Goal: Task Accomplishment & Management: Complete application form

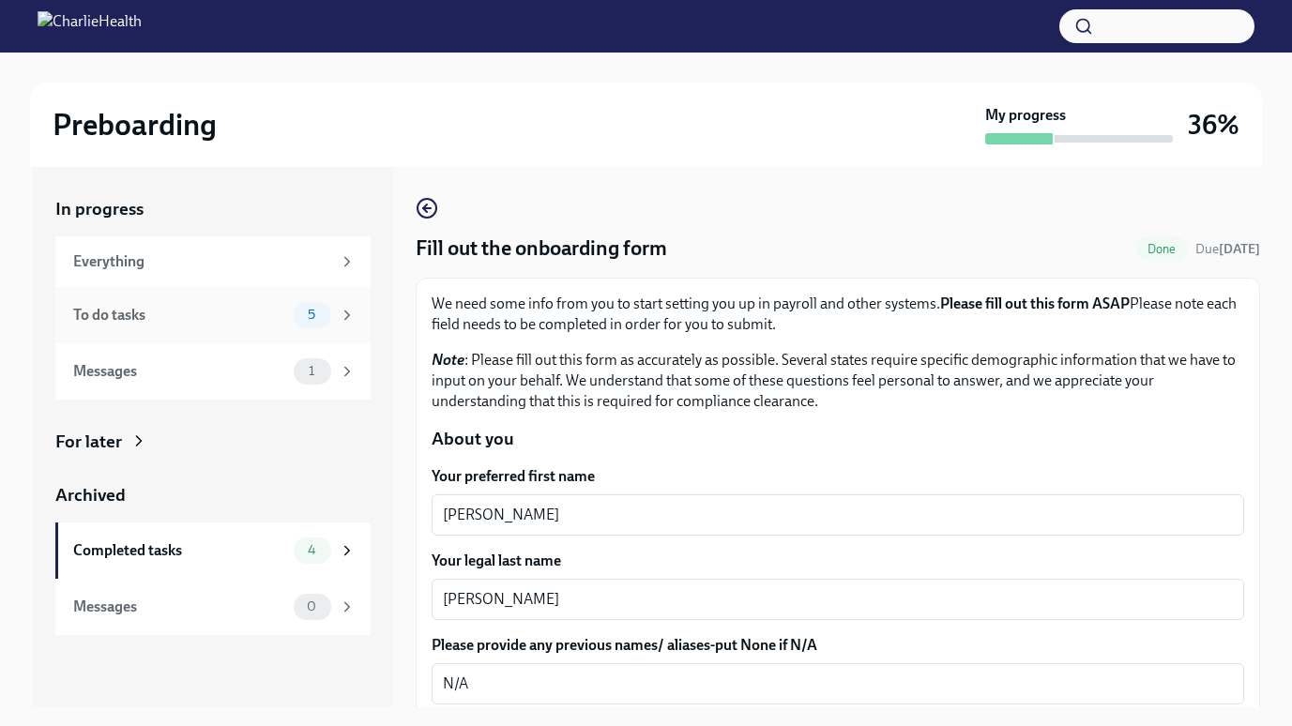
click at [153, 335] on div "To do tasks 5" at bounding box center [212, 315] width 315 height 56
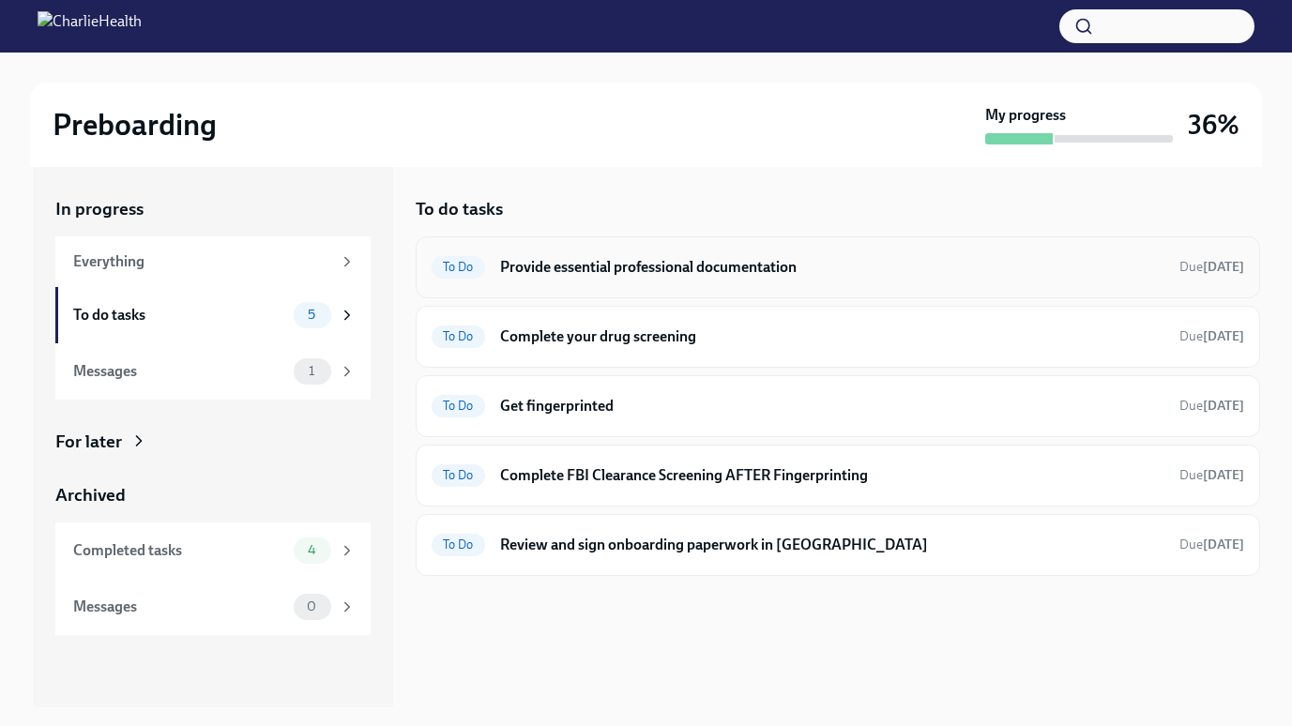
click at [749, 263] on h6 "Provide essential professional documentation" at bounding box center [832, 267] width 664 height 21
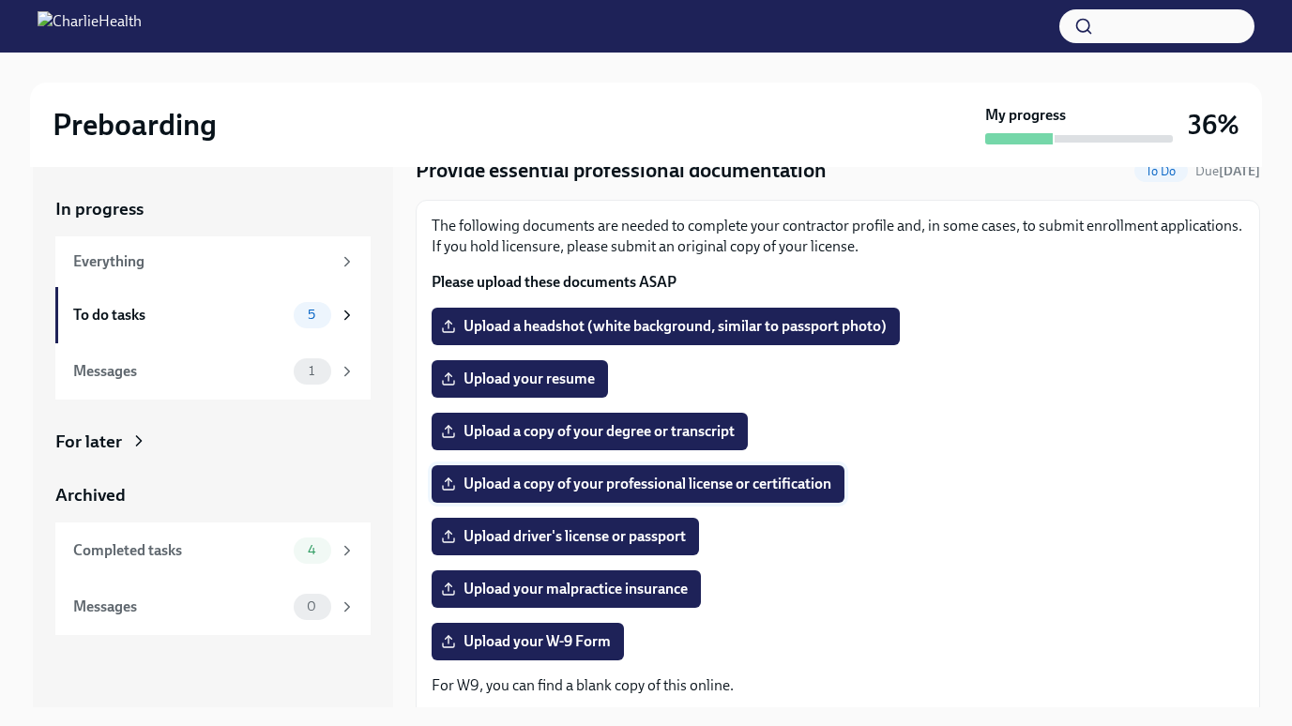
scroll to position [80, 0]
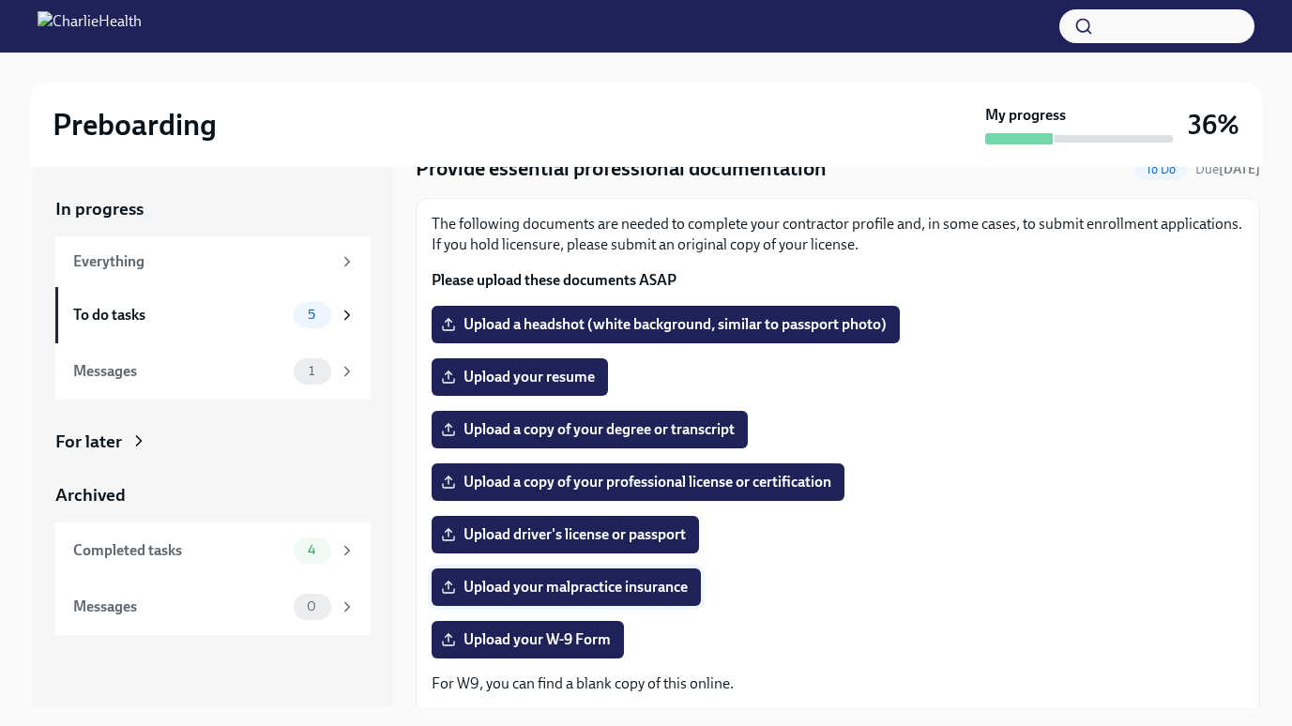
click at [588, 587] on span "Upload your malpractice insurance" at bounding box center [566, 587] width 243 height 19
click at [0, 0] on input "Upload your malpractice insurance" at bounding box center [0, 0] width 0 height 0
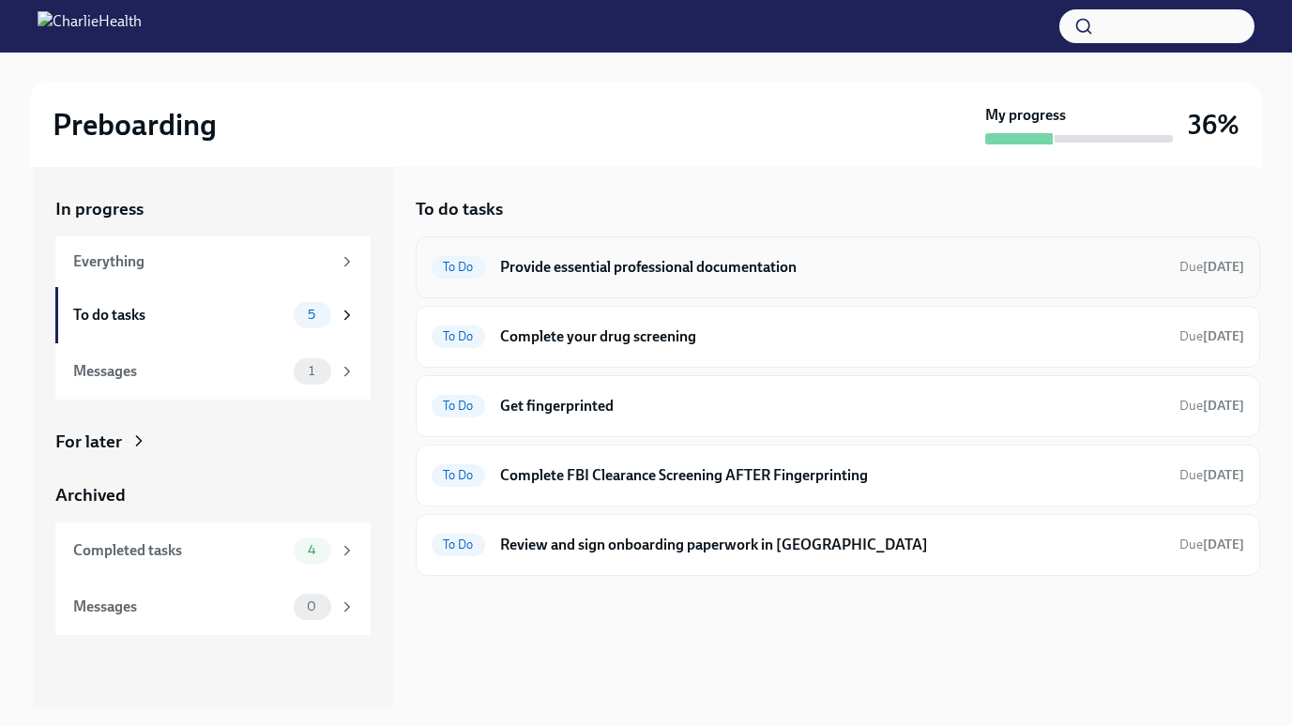
click at [760, 244] on div "To Do Provide essential professional documentation Due [DATE]" at bounding box center [838, 267] width 844 height 62
click at [462, 266] on span "To Do" at bounding box center [458, 267] width 53 height 14
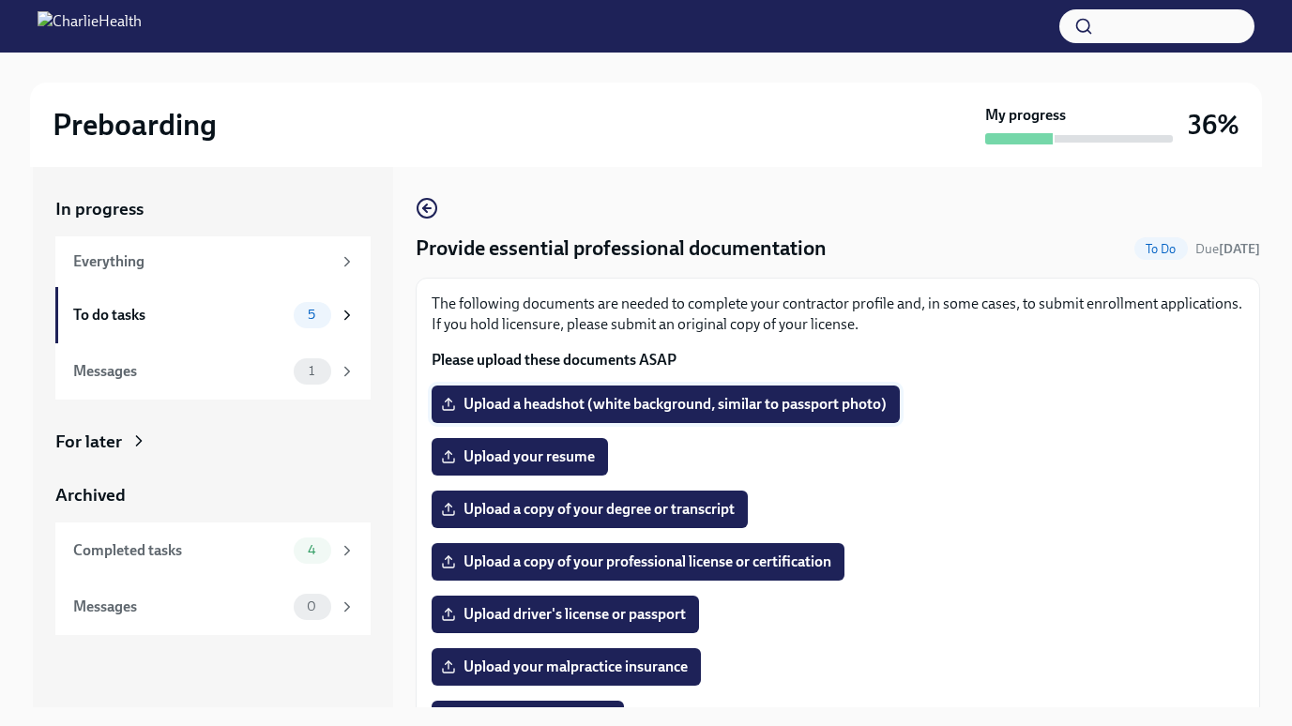
click at [866, 417] on label "Upload a headshot (white background, similar to passport photo)" at bounding box center [666, 405] width 468 height 38
click at [0, 0] on input "Upload a headshot (white background, similar to passport photo)" at bounding box center [0, 0] width 0 height 0
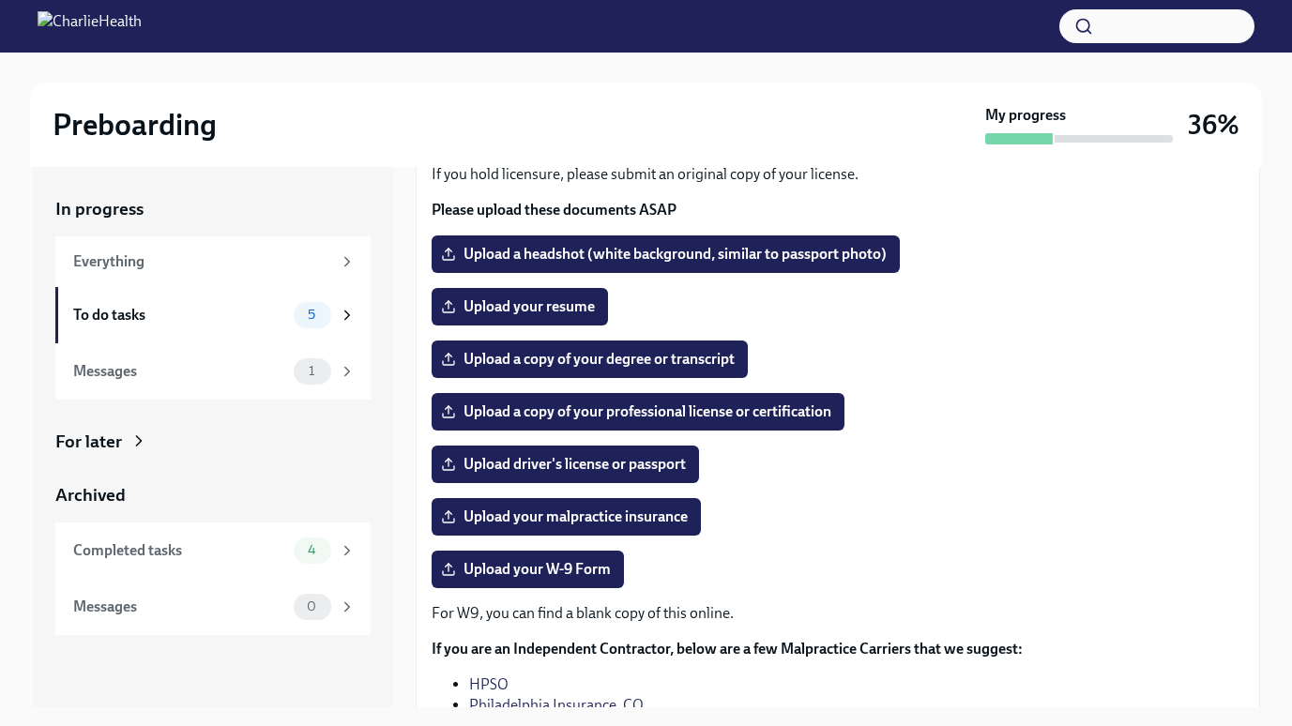
scroll to position [153, 0]
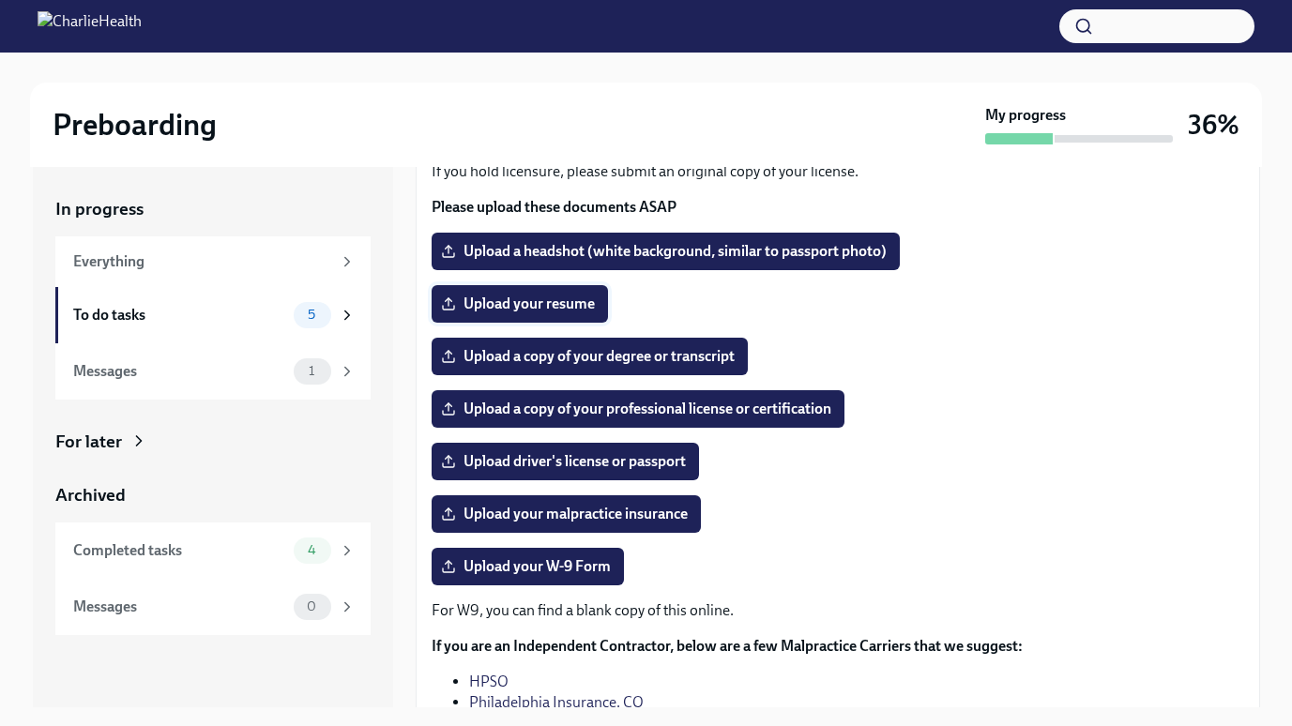
click at [499, 300] on span "Upload your resume" at bounding box center [520, 304] width 150 height 19
click at [0, 0] on input "Upload your resume" at bounding box center [0, 0] width 0 height 0
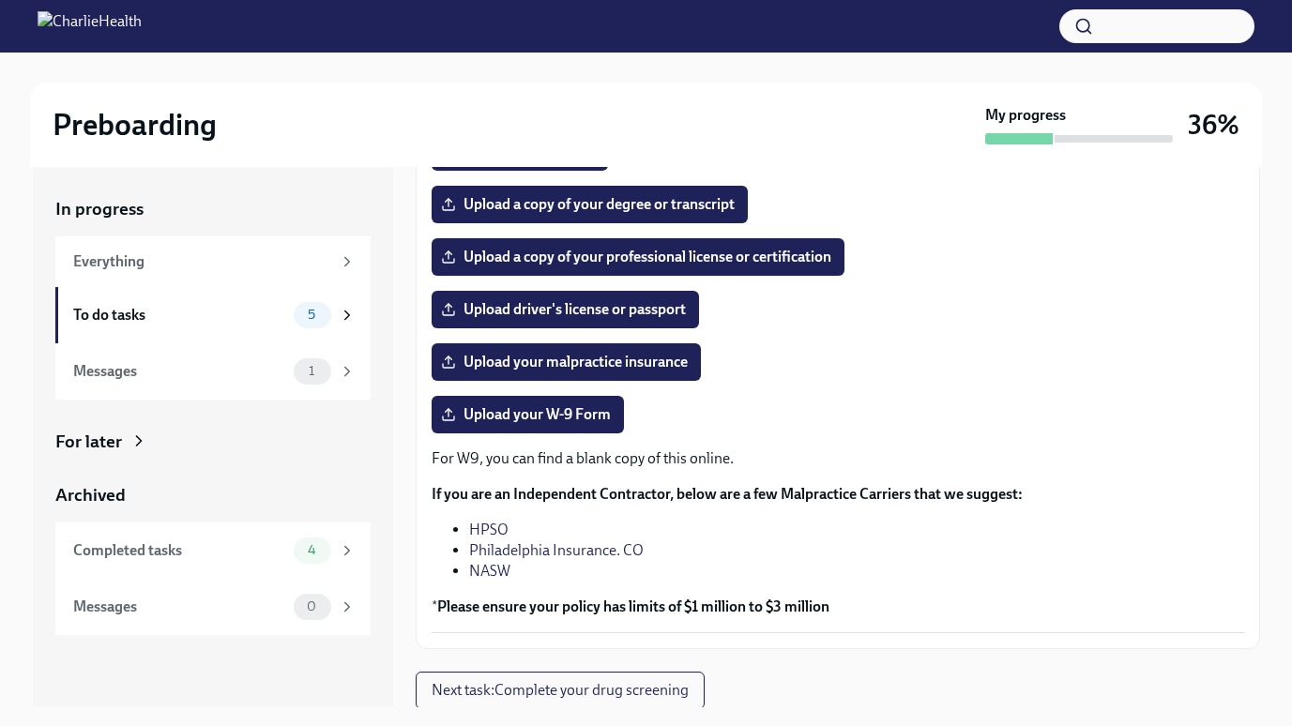
scroll to position [307, 0]
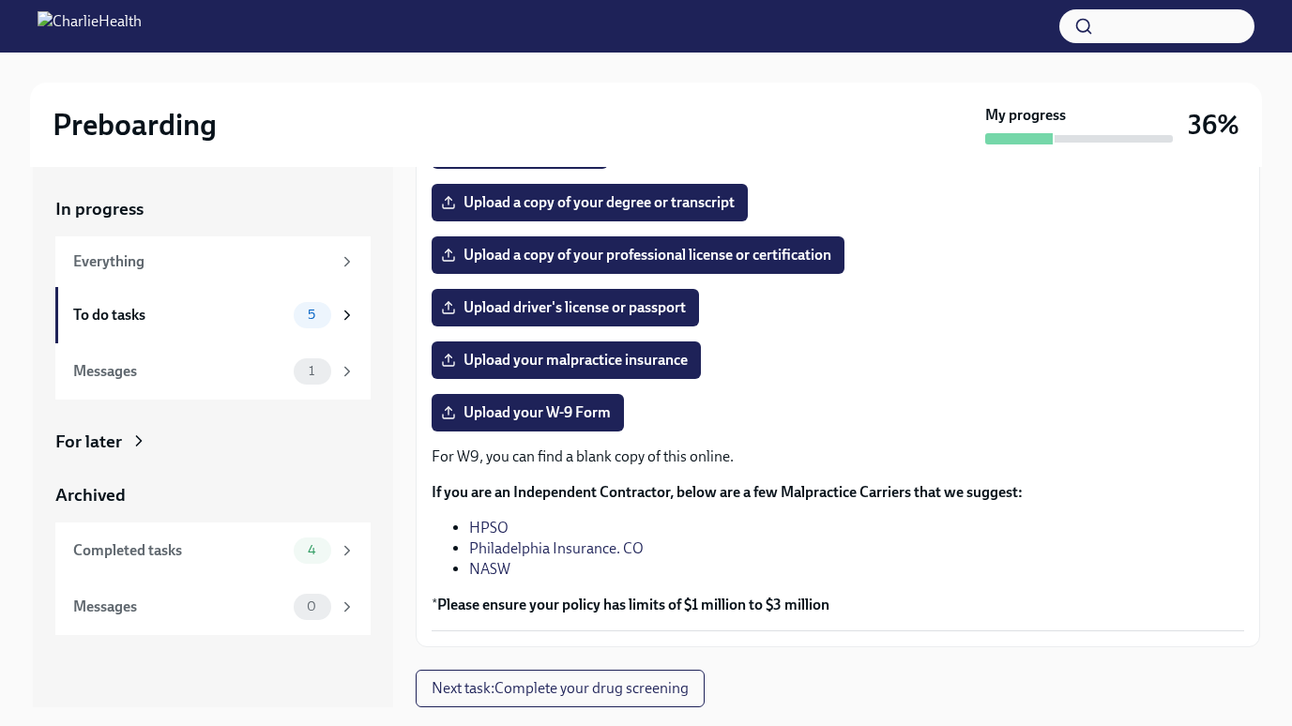
click at [488, 522] on link "HPSO" at bounding box center [488, 528] width 39 height 18
click at [484, 552] on link "Philadelphia Insurance. CO" at bounding box center [556, 548] width 174 height 18
click at [473, 562] on link "NASW" at bounding box center [489, 569] width 41 height 18
click at [480, 565] on link "NASW" at bounding box center [489, 569] width 41 height 18
click at [477, 566] on link "NASW" at bounding box center [489, 569] width 41 height 18
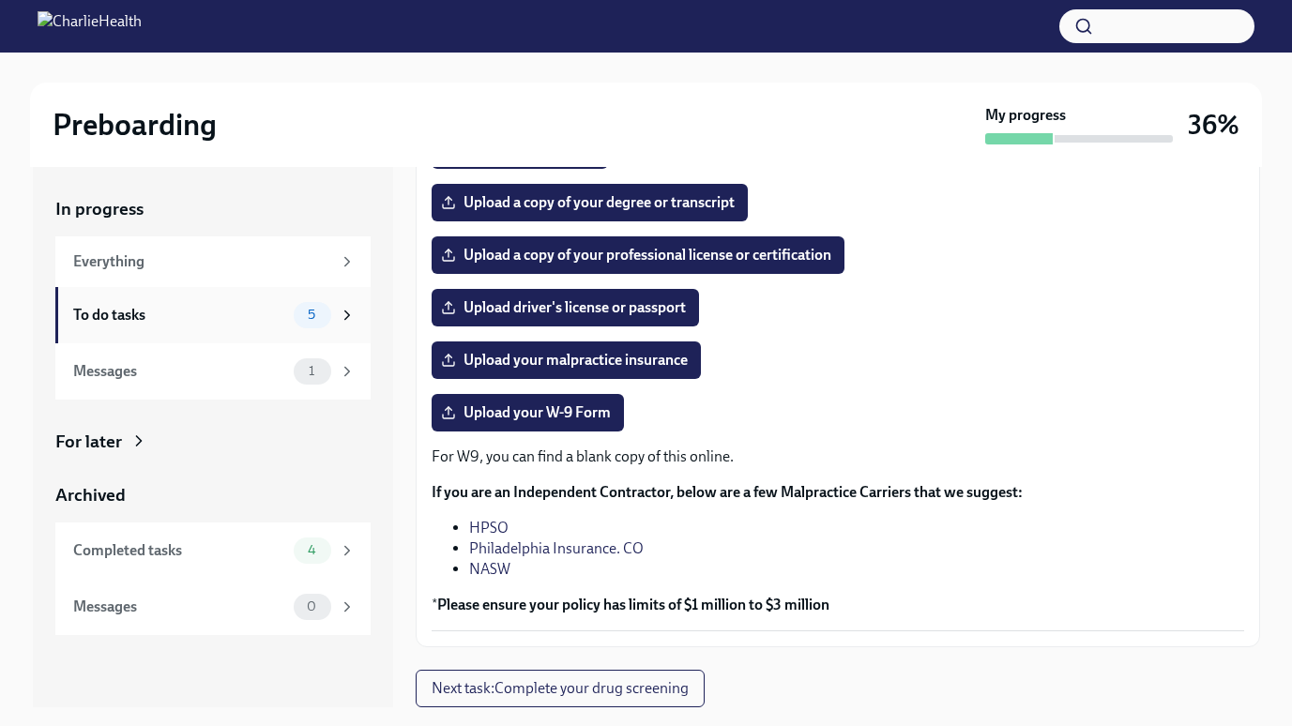
click at [142, 327] on div "To do tasks 5" at bounding box center [214, 315] width 282 height 26
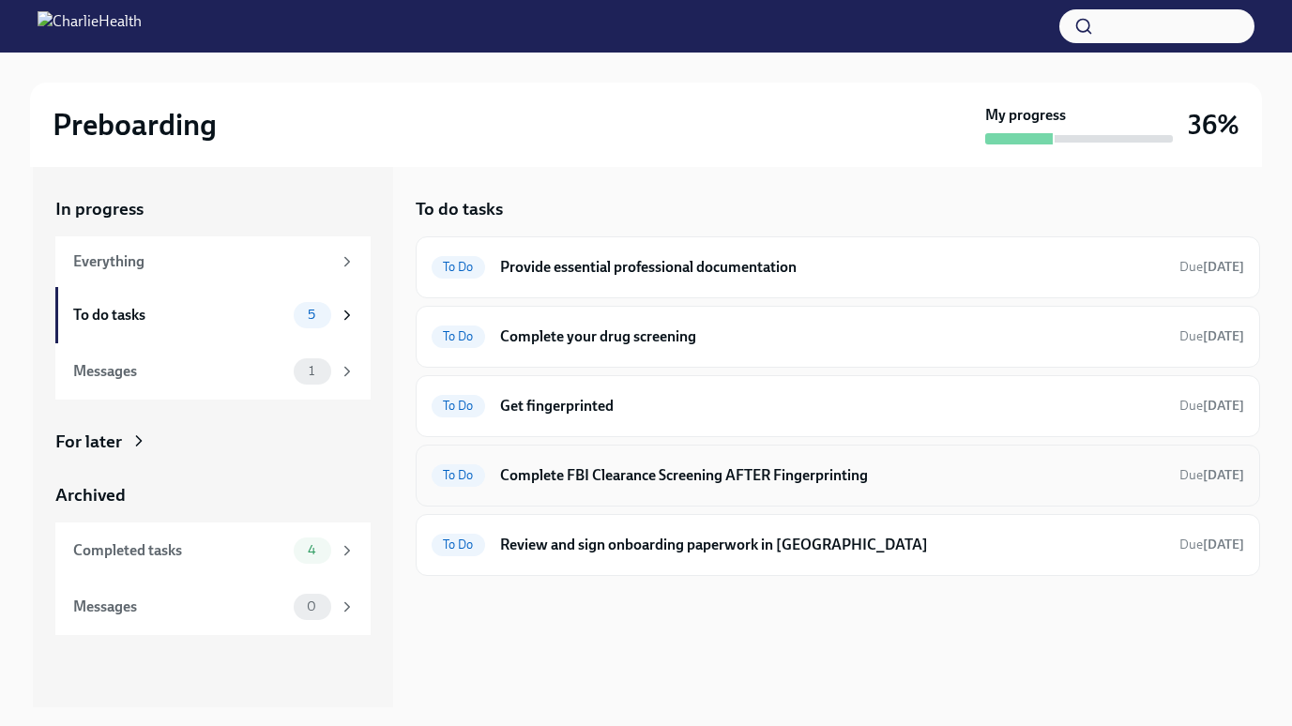
click at [591, 477] on h6 "Complete FBI Clearance Screening AFTER Fingerprinting" at bounding box center [832, 475] width 664 height 21
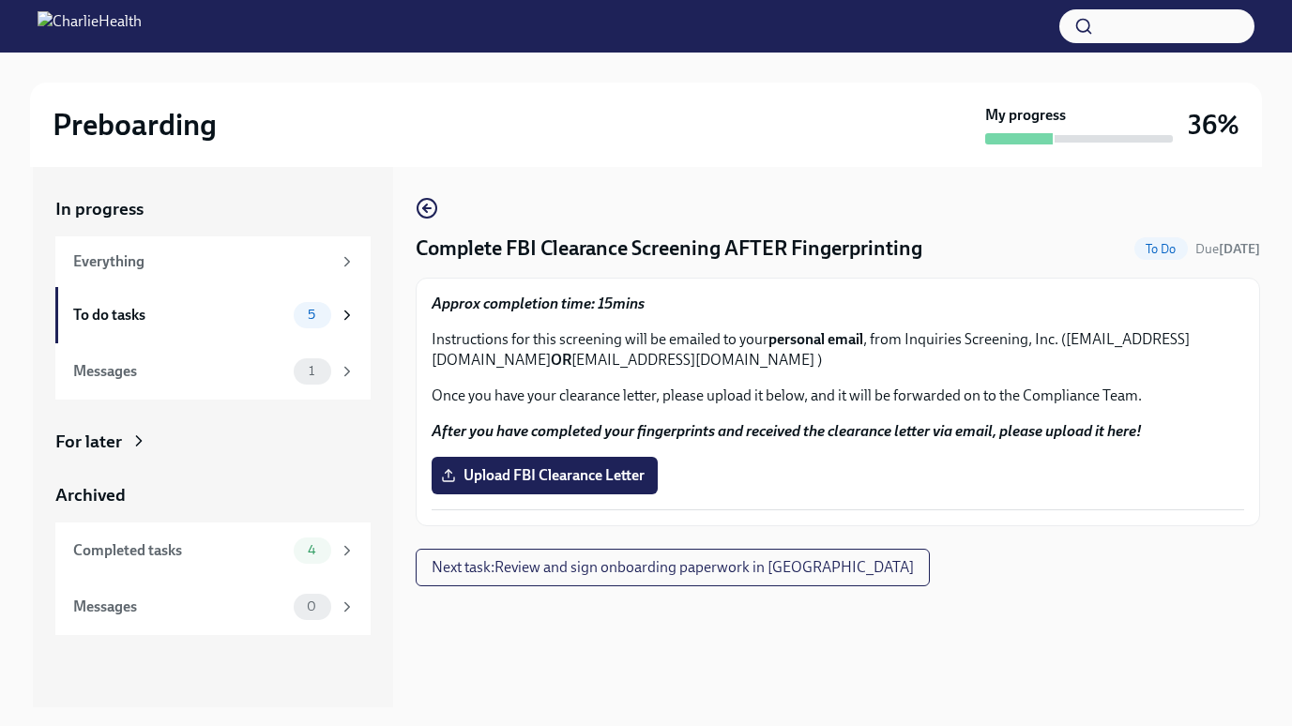
scroll to position [34, 0]
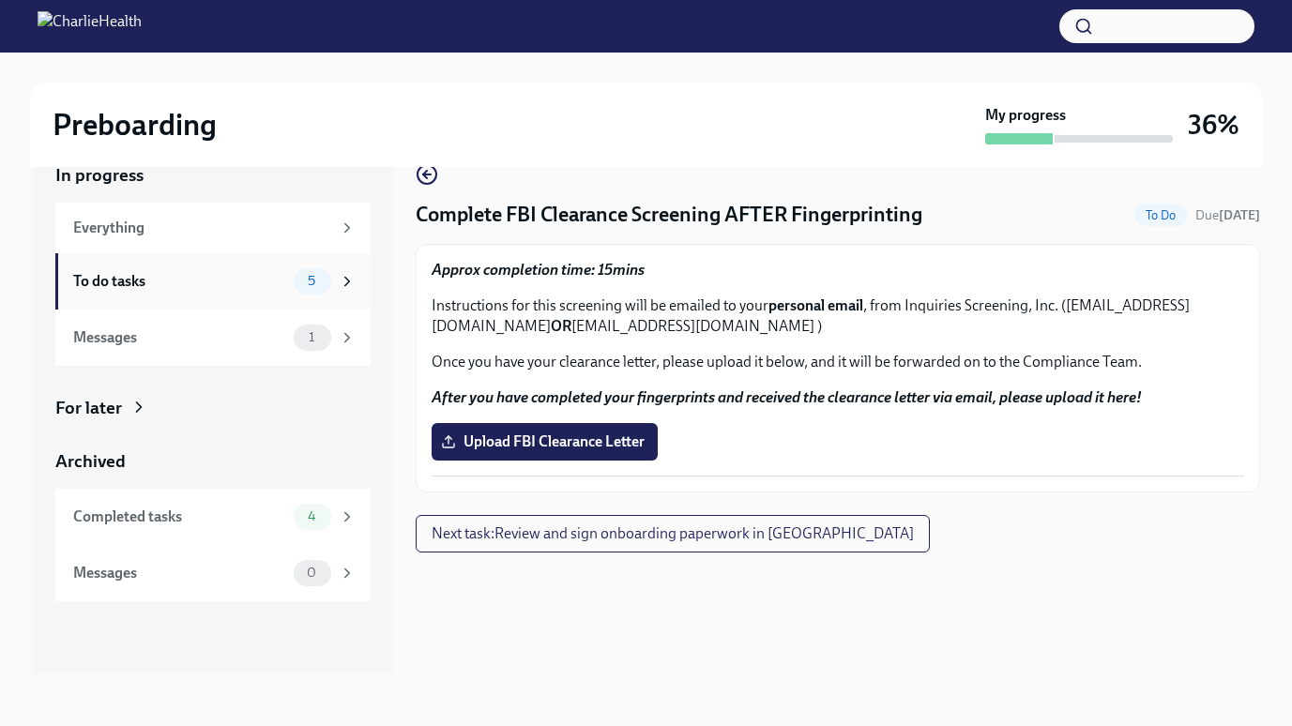
click at [154, 273] on div "To do tasks" at bounding box center [179, 281] width 213 height 21
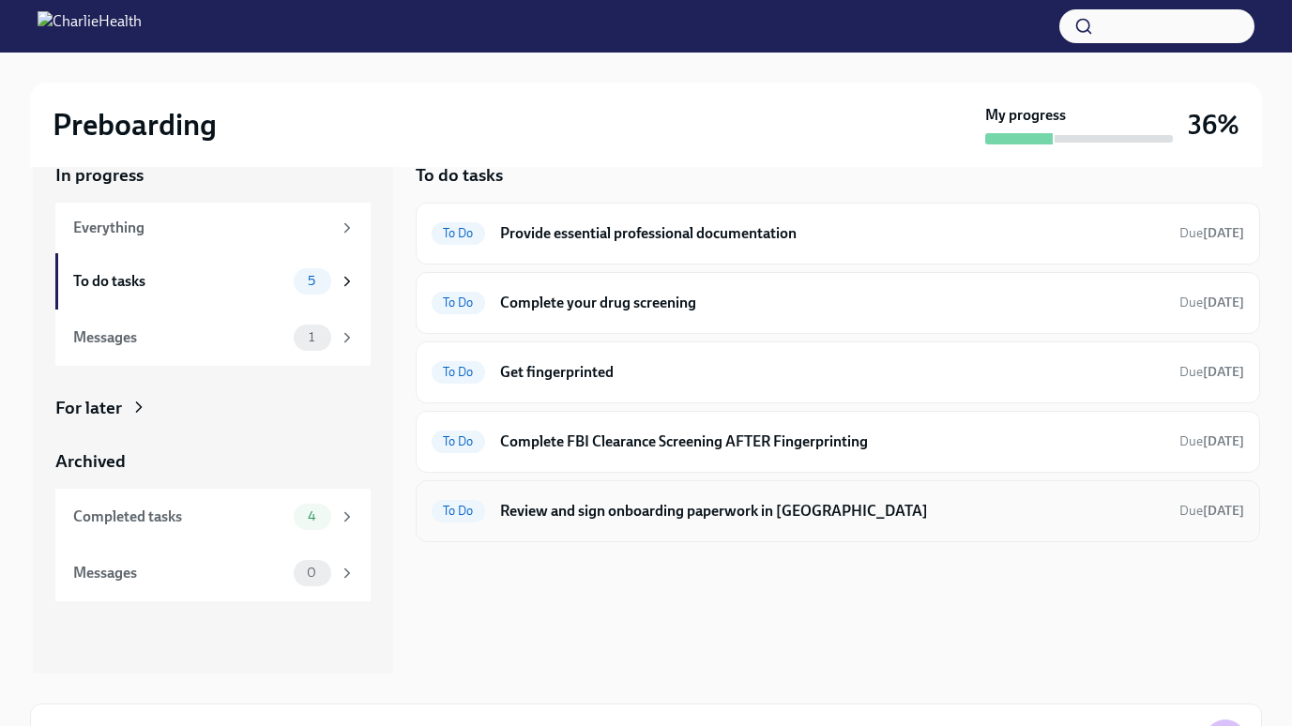
click at [601, 519] on h6 "Review and sign onboarding paperwork in [GEOGRAPHIC_DATA]" at bounding box center [832, 511] width 664 height 21
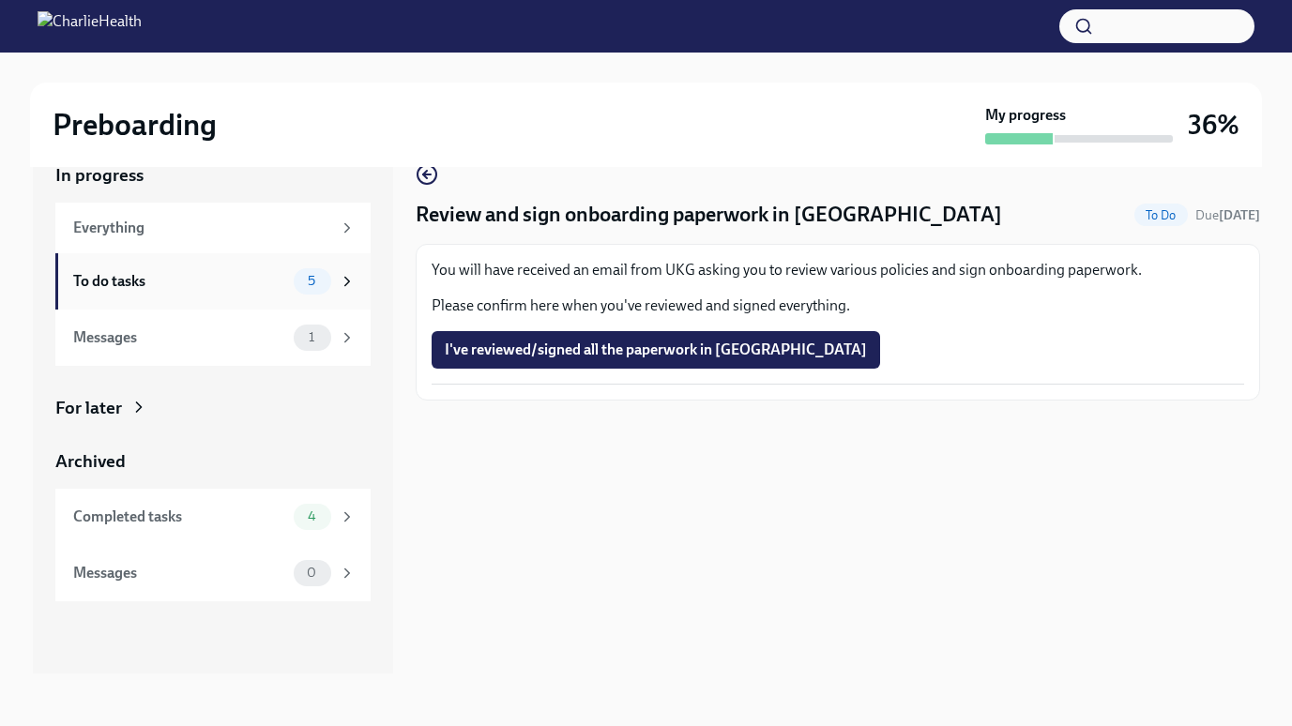
click at [162, 275] on div "To do tasks" at bounding box center [179, 281] width 213 height 21
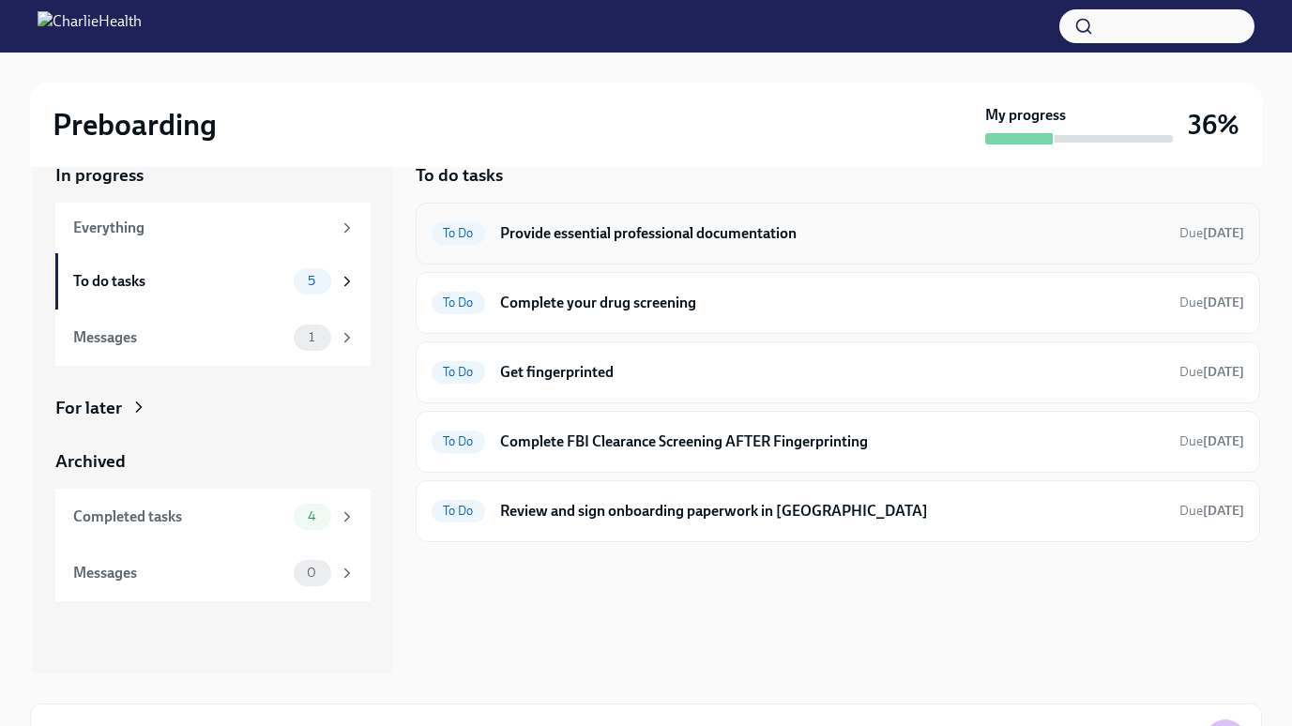
click at [594, 233] on h6 "Provide essential professional documentation" at bounding box center [832, 233] width 664 height 21
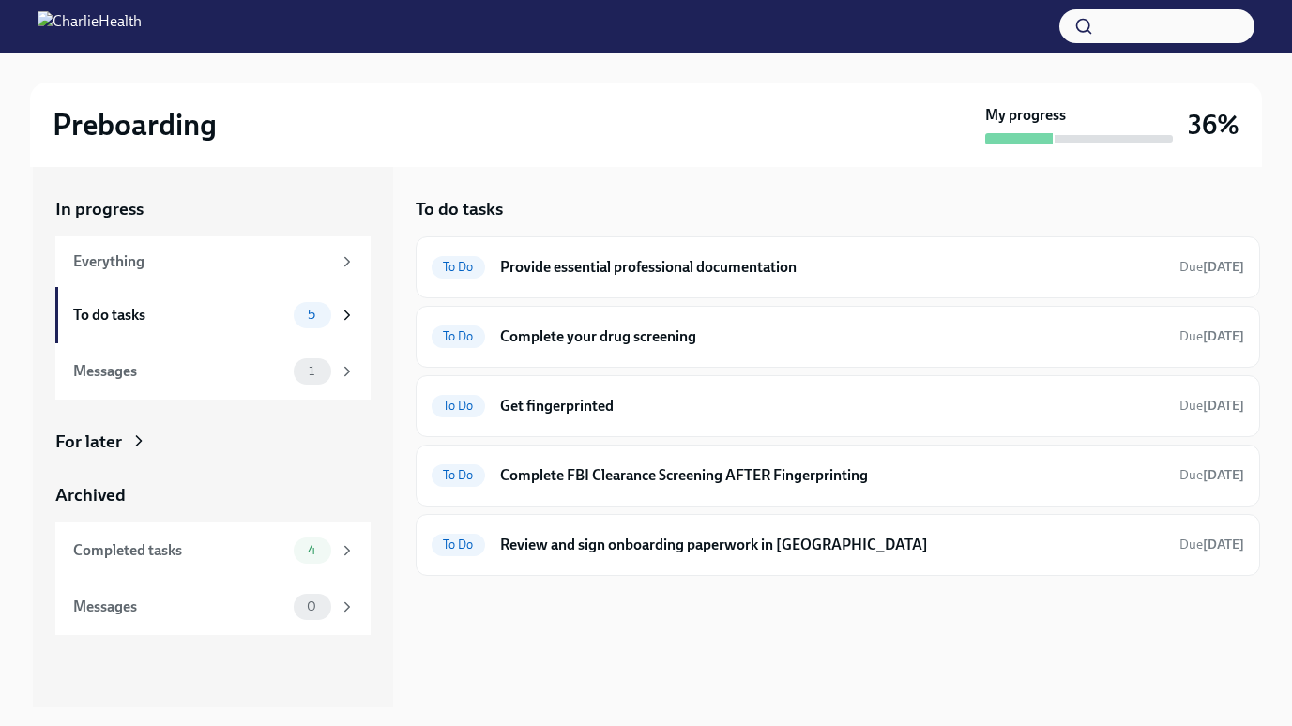
click at [62, 177] on div "In progress Everything To do tasks 5 Messages 1 For later Archived Completed ta…" at bounding box center [213, 437] width 360 height 540
click at [588, 271] on h6 "Provide essential professional documentation" at bounding box center [832, 267] width 664 height 21
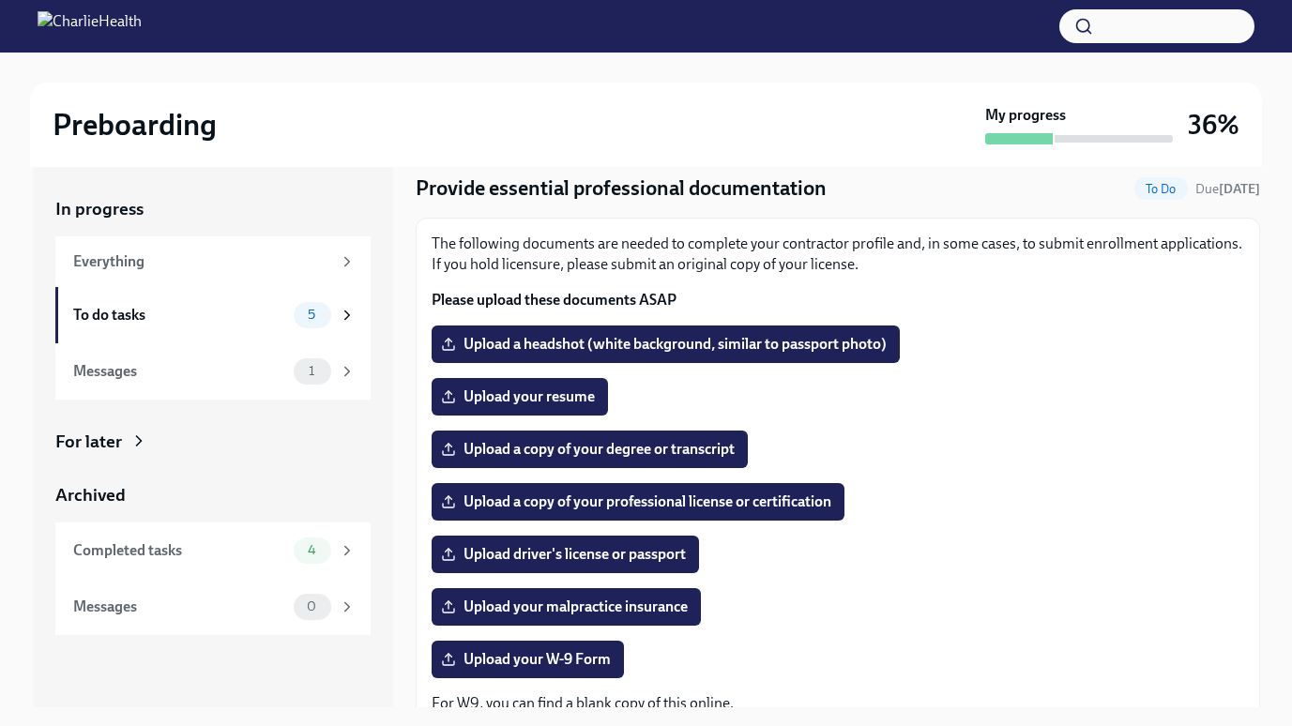
scroll to position [65, 0]
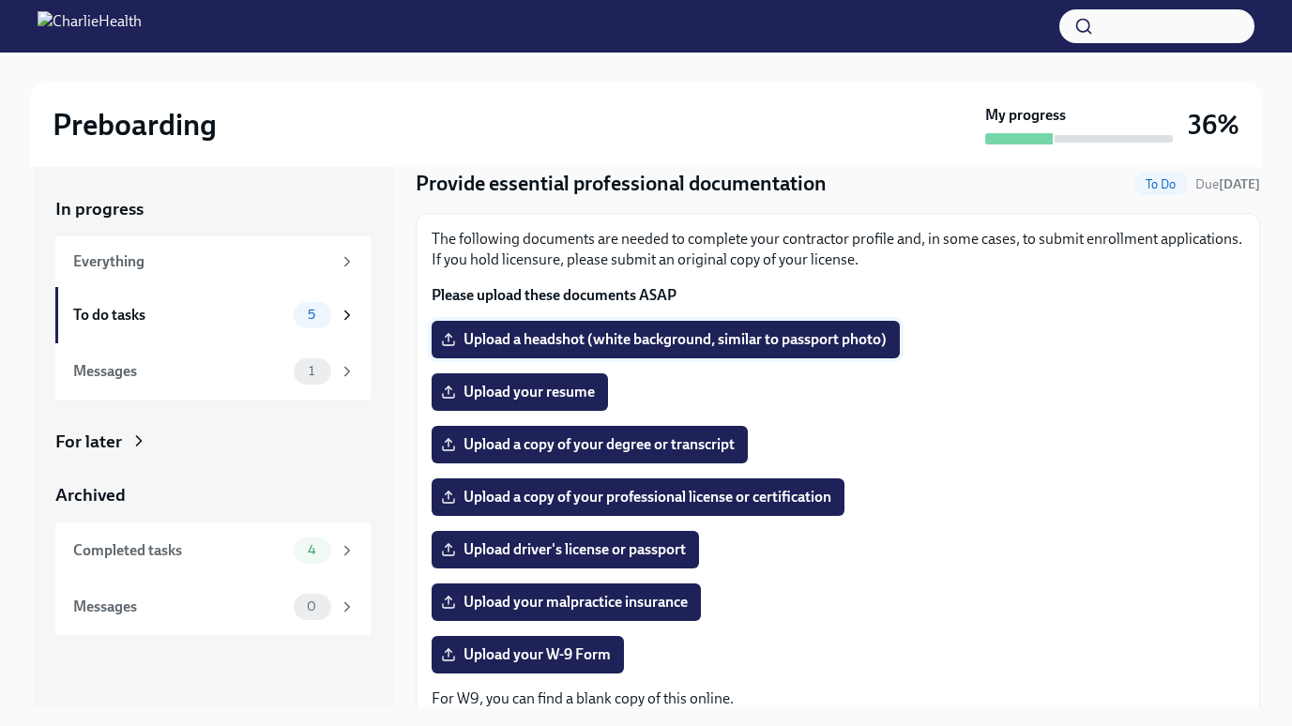
click at [562, 340] on span "Upload a headshot (white background, similar to passport photo)" at bounding box center [666, 339] width 442 height 19
click at [0, 0] on input "Upload a headshot (white background, similar to passport photo)" at bounding box center [0, 0] width 0 height 0
click at [638, 338] on span "Upload a headshot (white background, similar to passport photo)" at bounding box center [666, 339] width 442 height 19
click at [0, 0] on input "Upload a headshot (white background, similar to passport photo)" at bounding box center [0, 0] width 0 height 0
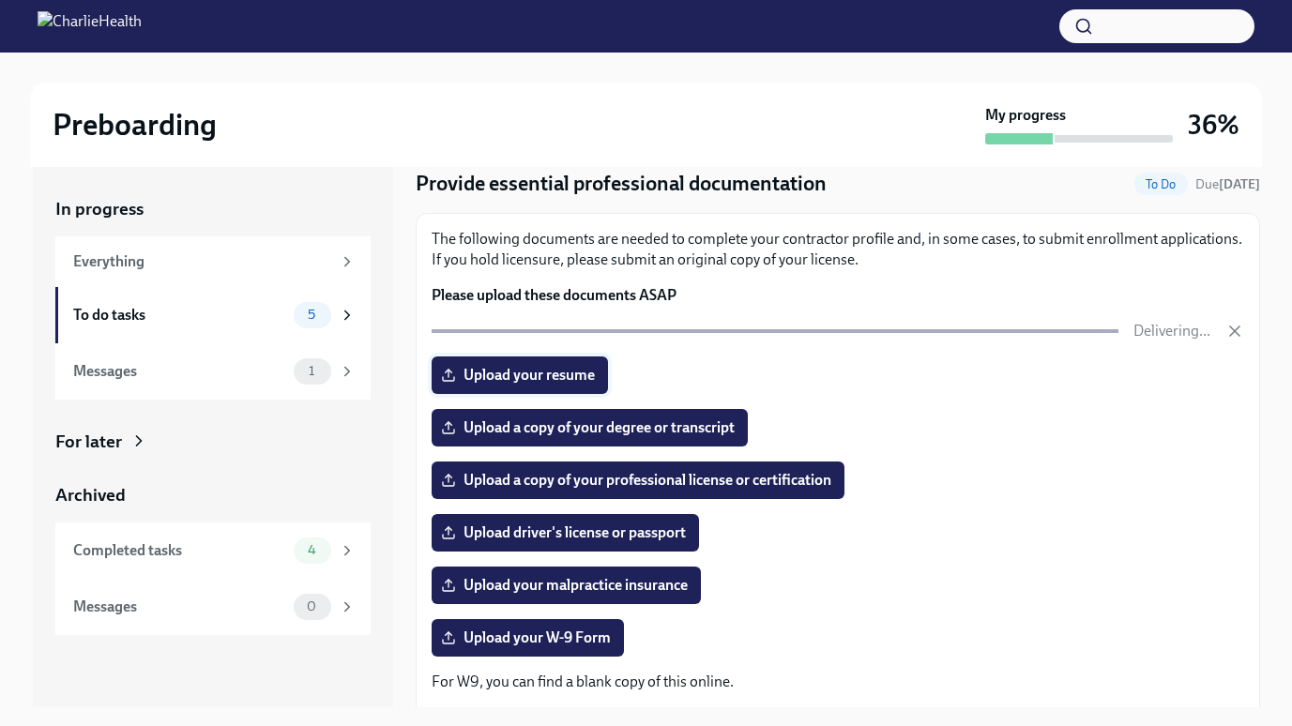
click at [506, 367] on span "Upload your resume" at bounding box center [520, 375] width 150 height 19
click at [0, 0] on input "Upload your resume" at bounding box center [0, 0] width 0 height 0
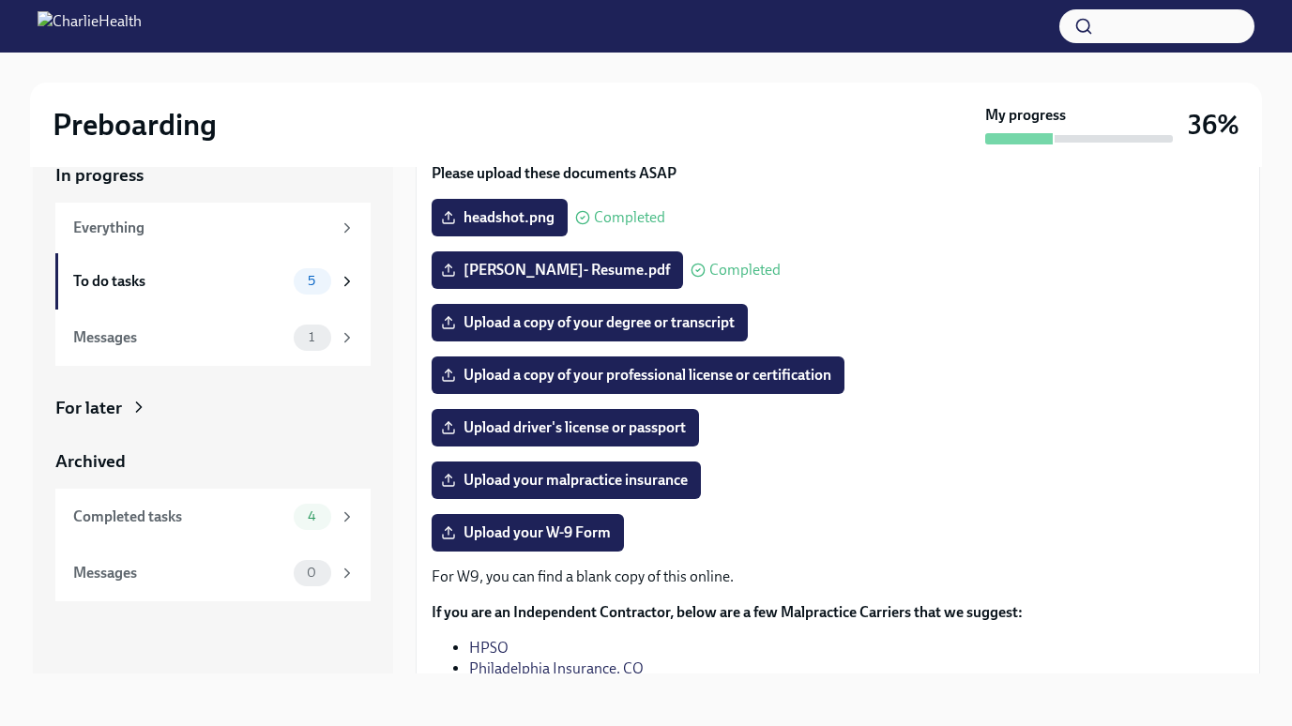
scroll to position [0, 0]
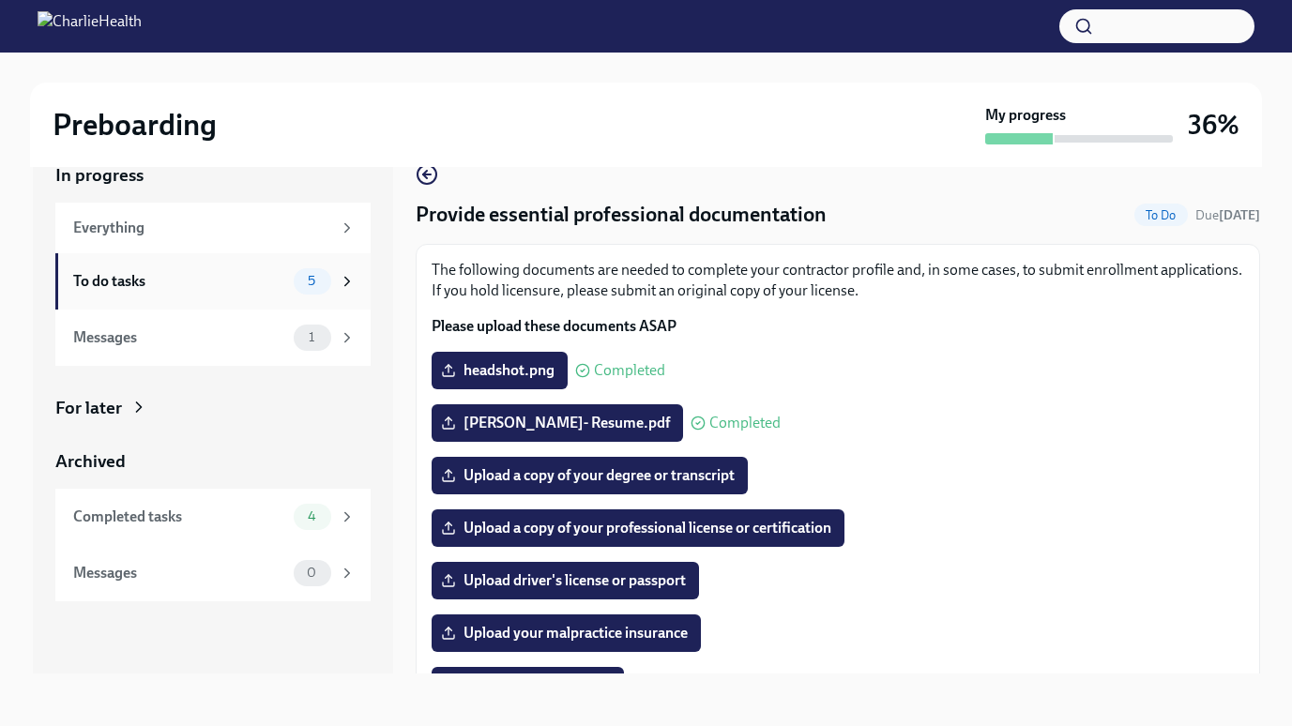
click at [229, 280] on div "To do tasks" at bounding box center [179, 281] width 213 height 21
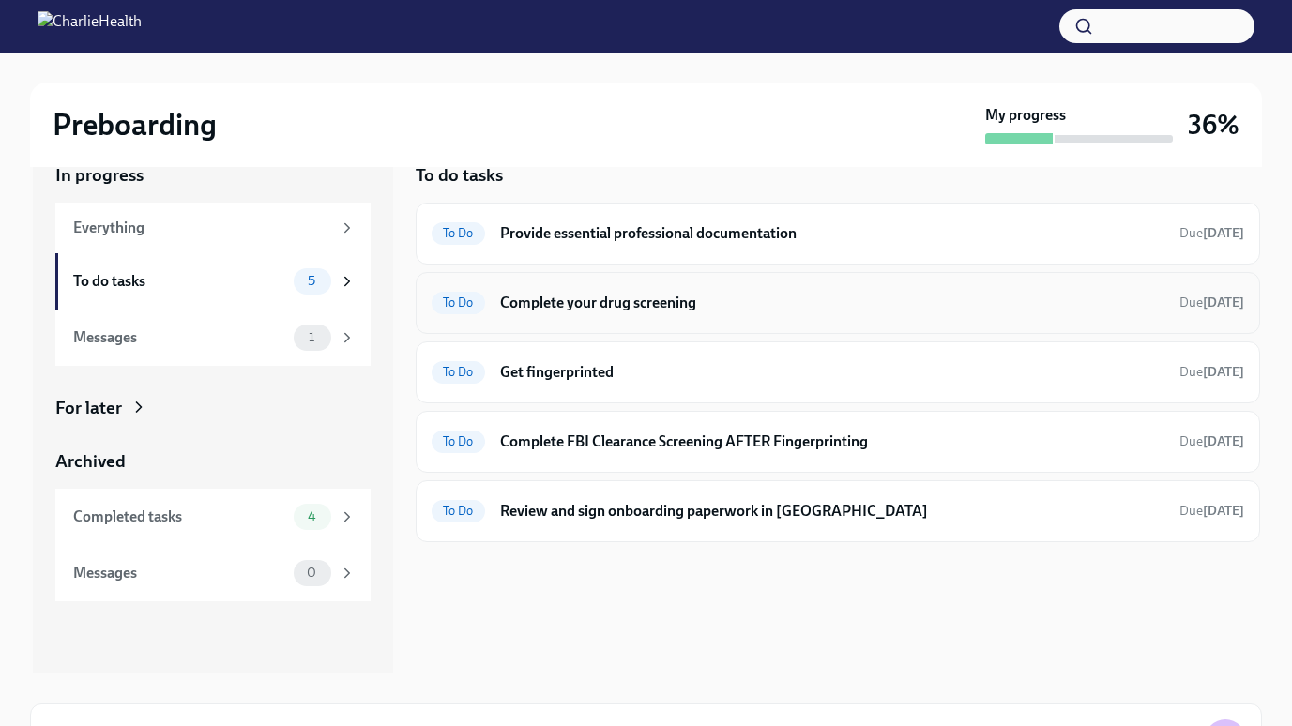
click at [591, 309] on h6 "Complete your drug screening" at bounding box center [832, 303] width 664 height 21
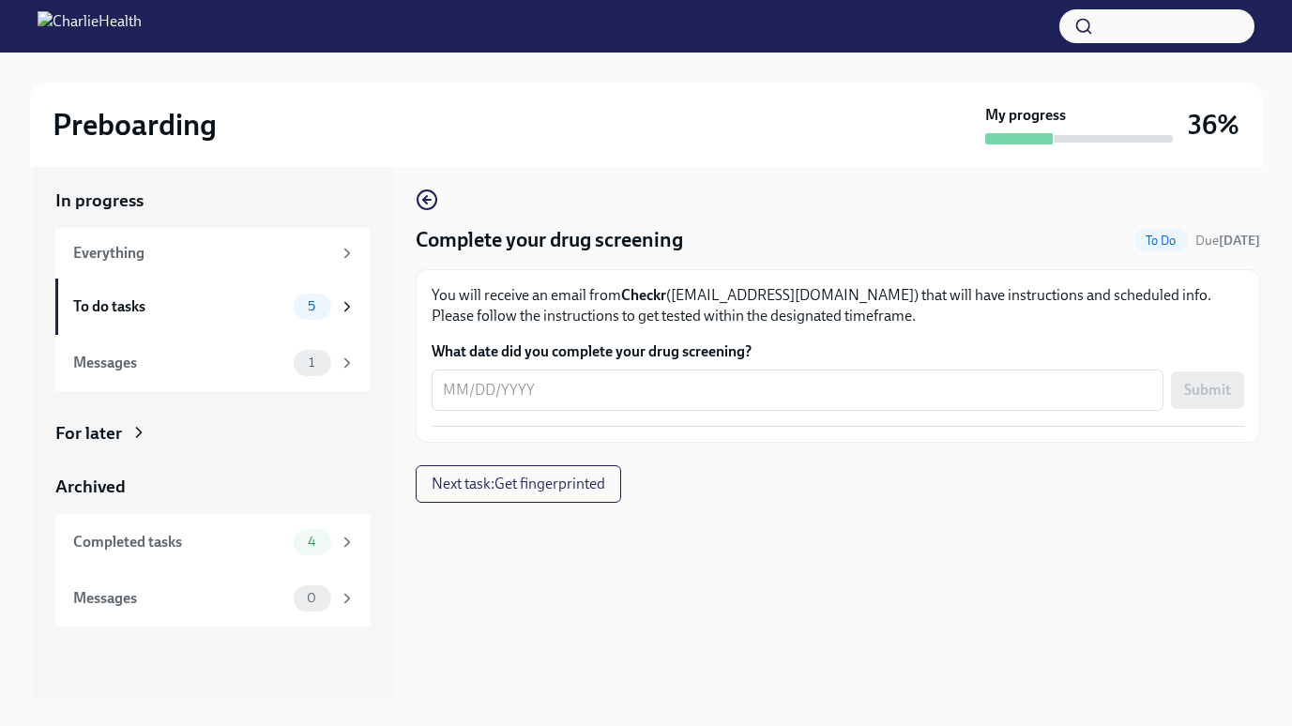
scroll to position [8, 0]
click at [202, 298] on div "To do tasks" at bounding box center [179, 307] width 213 height 21
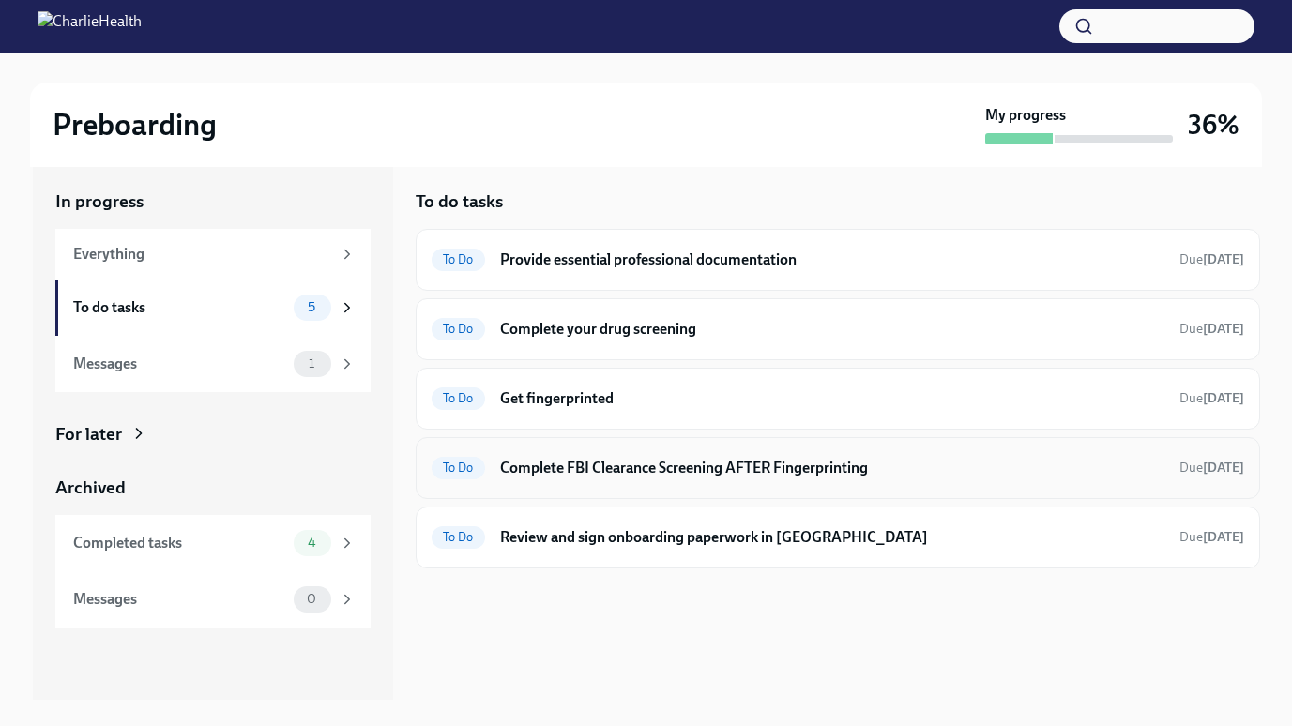
click at [598, 475] on h6 "Complete FBI Clearance Screening AFTER Fingerprinting" at bounding box center [832, 468] width 664 height 21
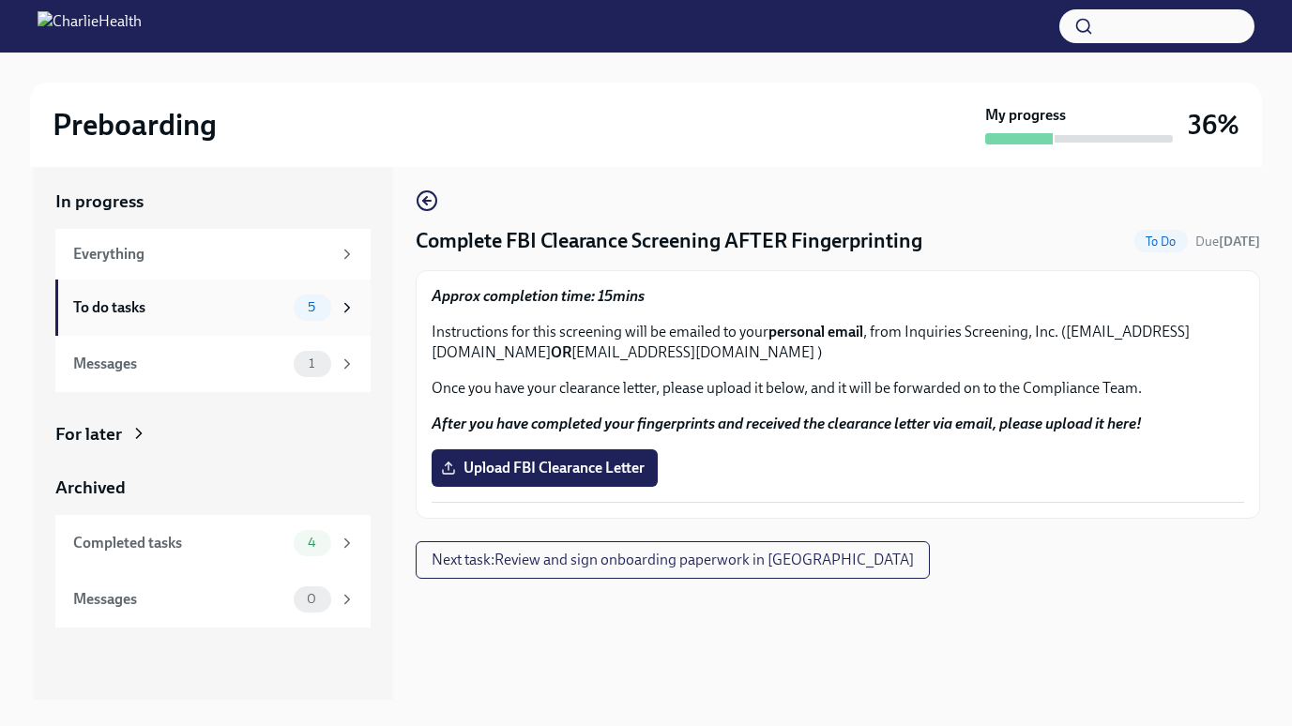
click at [201, 306] on div "To do tasks" at bounding box center [179, 307] width 213 height 21
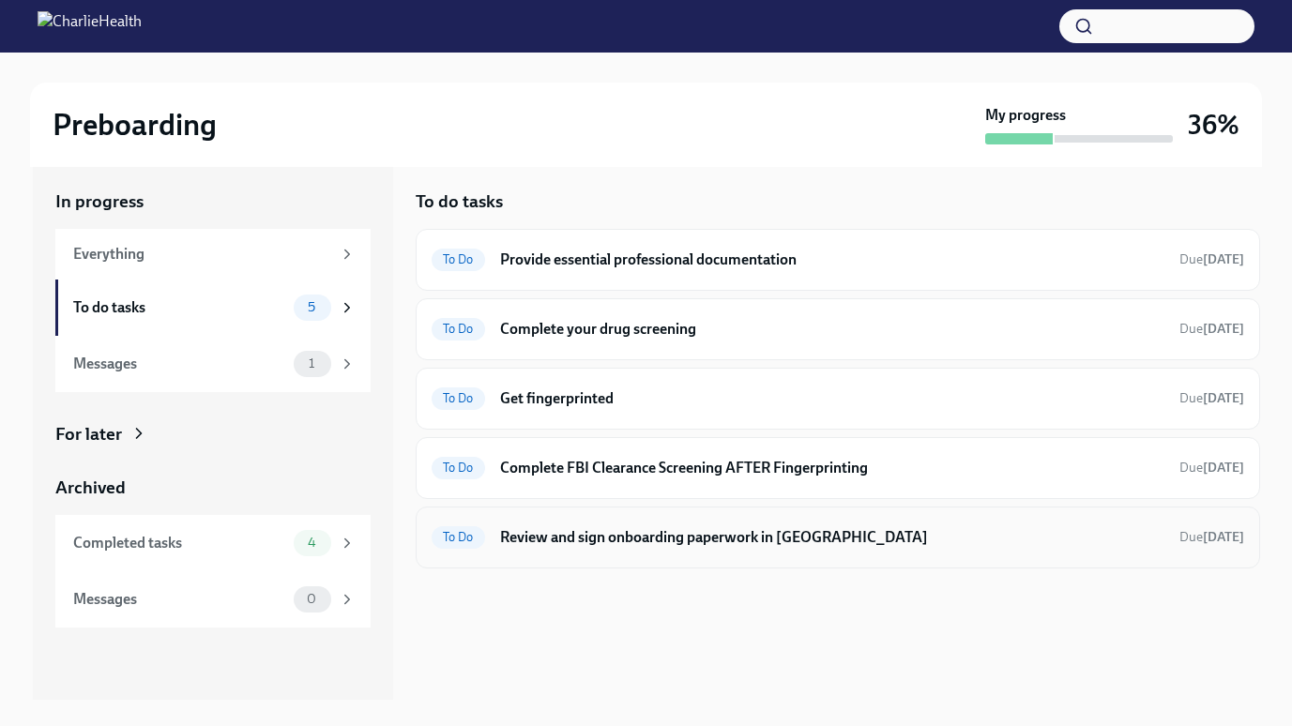
click at [526, 530] on h6 "Review and sign onboarding paperwork in [GEOGRAPHIC_DATA]" at bounding box center [832, 537] width 664 height 21
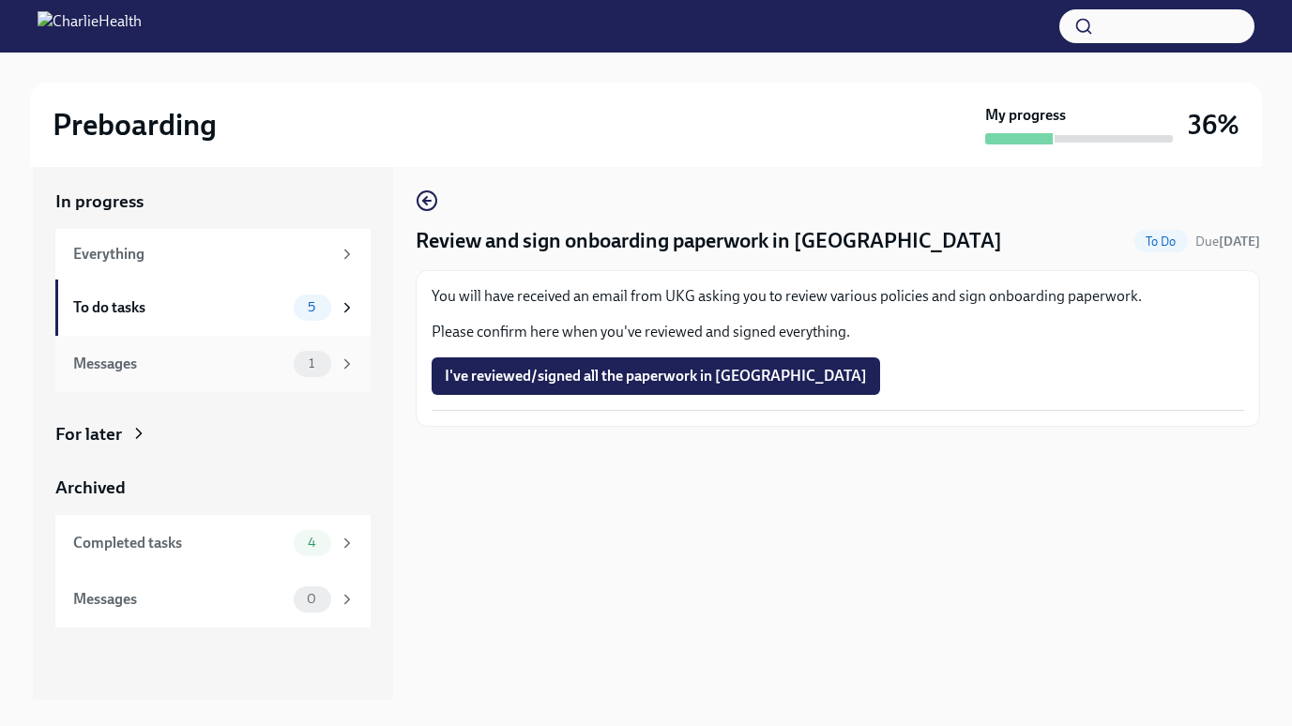
click at [226, 366] on div "Messages" at bounding box center [179, 364] width 213 height 21
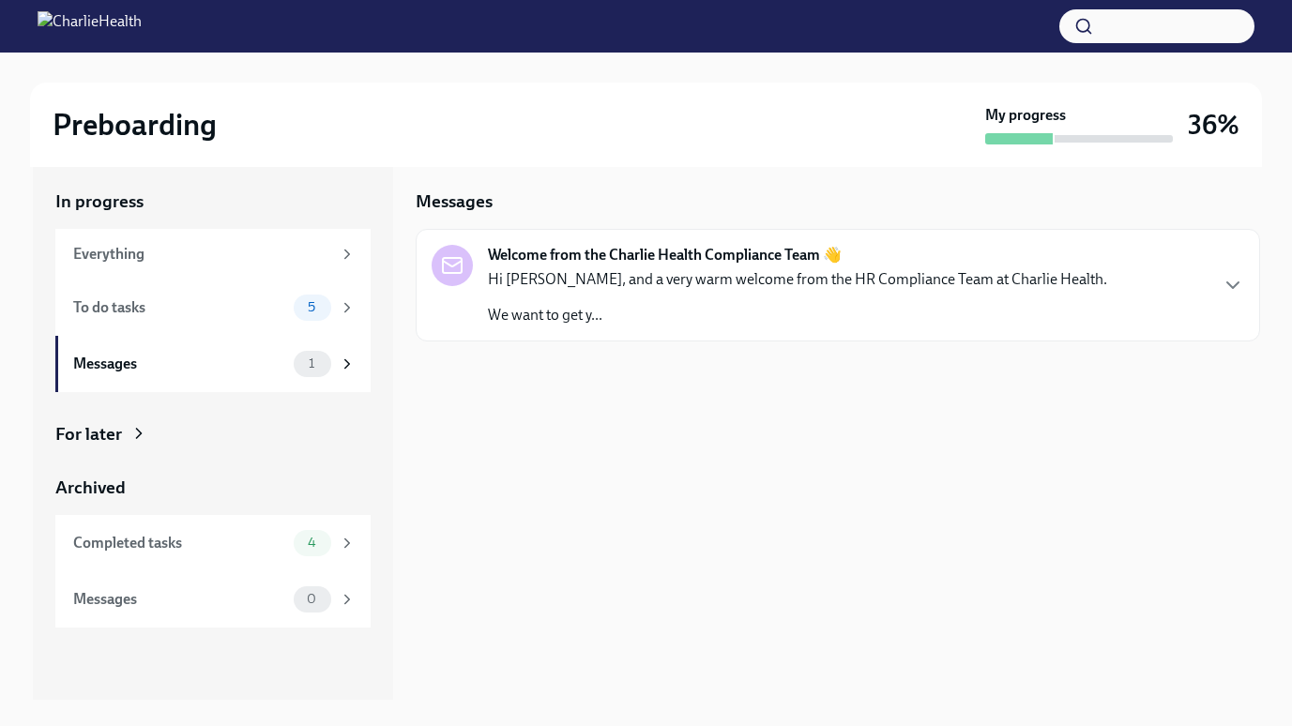
click at [624, 323] on p "We want to get y..." at bounding box center [797, 315] width 619 height 21
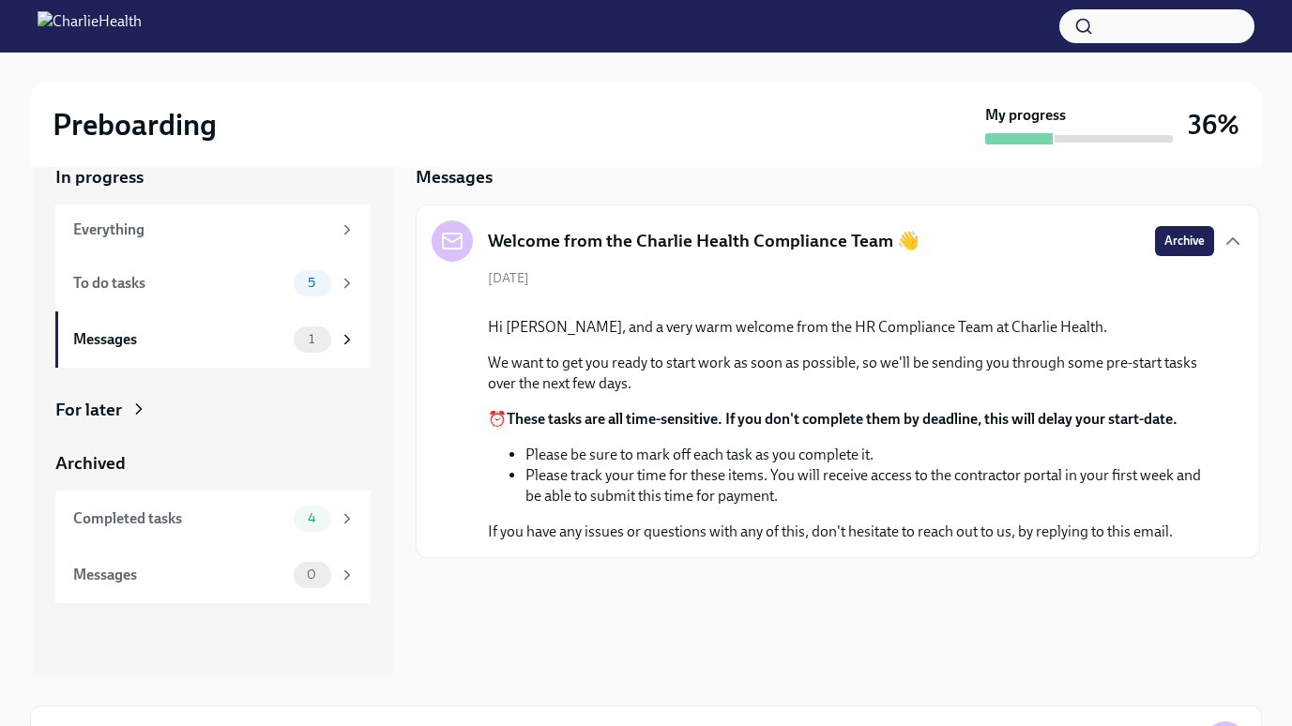
scroll to position [87, 0]
click at [115, 543] on div "Completed tasks 4" at bounding box center [212, 519] width 315 height 56
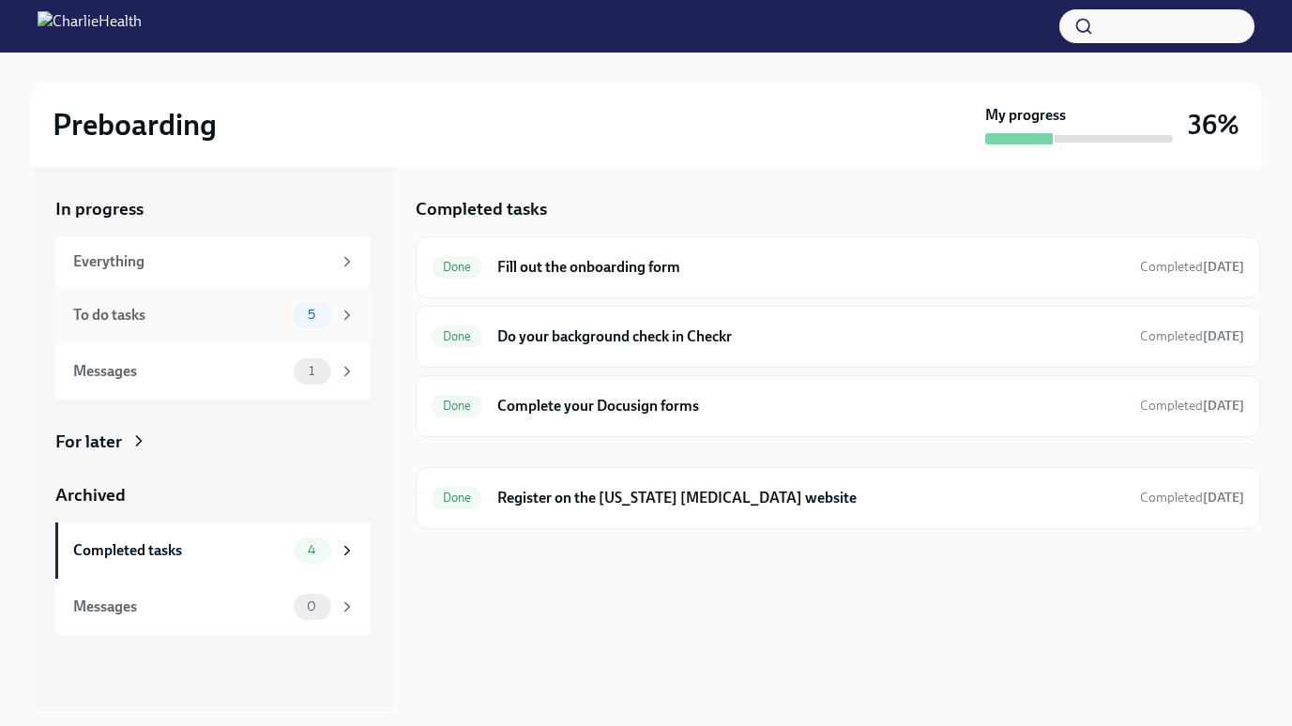
click at [154, 287] on div "To do tasks 5" at bounding box center [212, 315] width 315 height 56
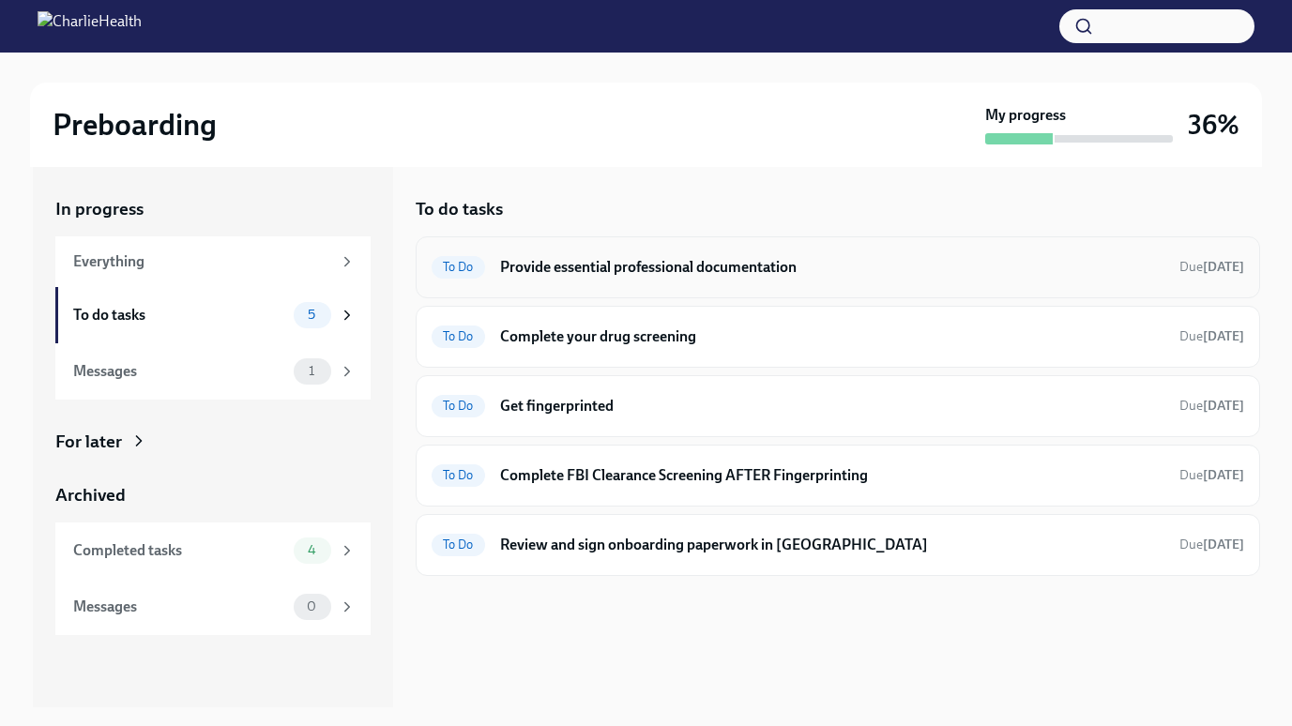
click at [534, 262] on h6 "Provide essential professional documentation" at bounding box center [832, 267] width 664 height 21
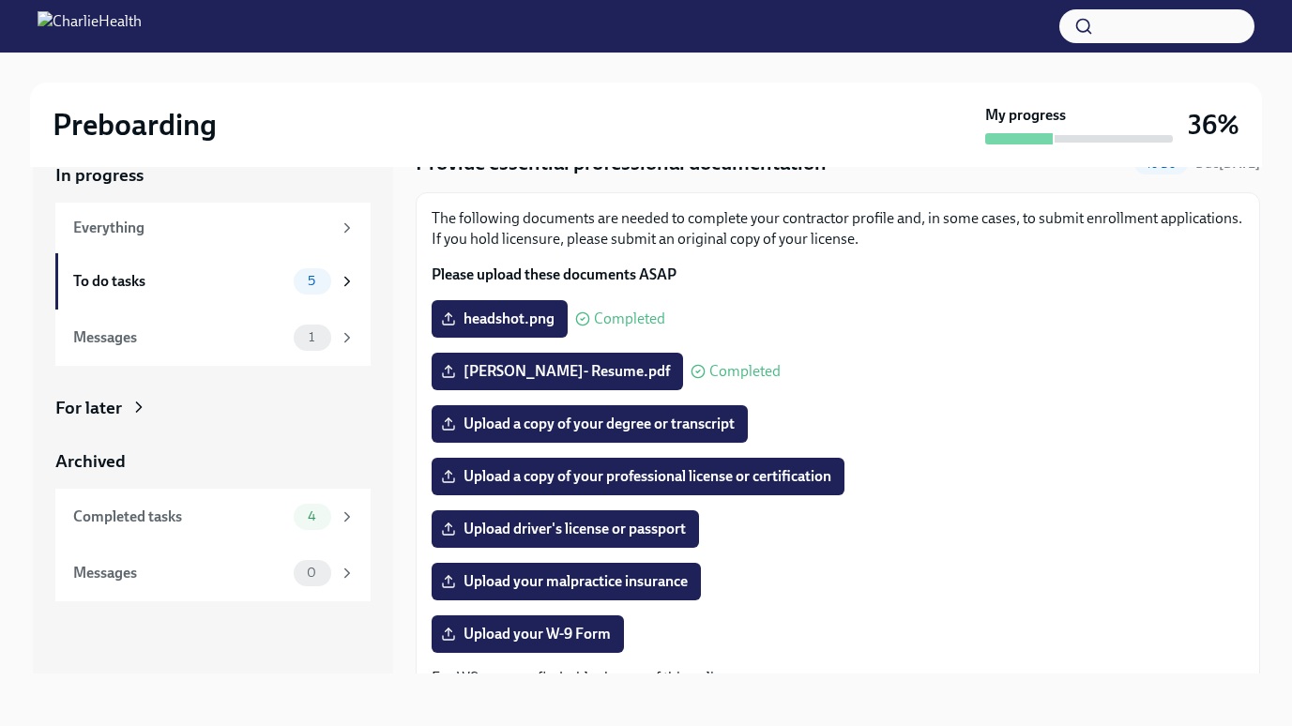
scroll to position [55, 0]
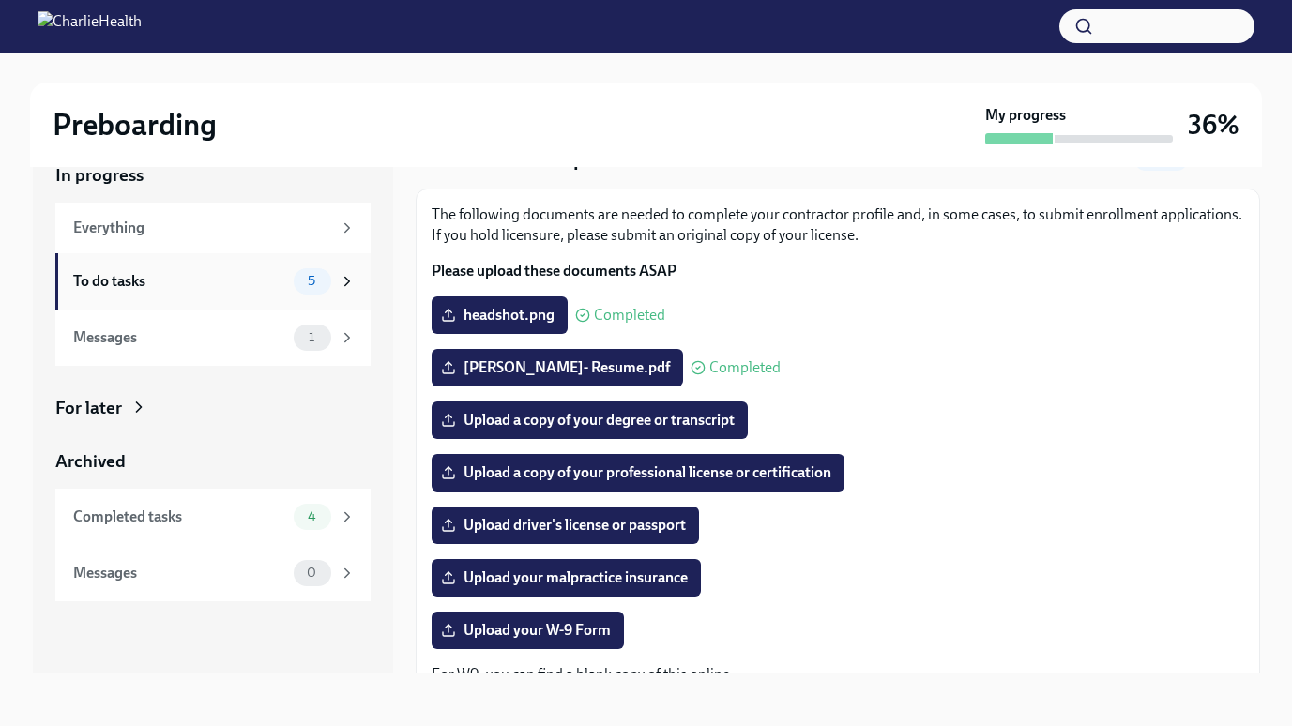
click at [144, 278] on div "To do tasks" at bounding box center [179, 281] width 213 height 21
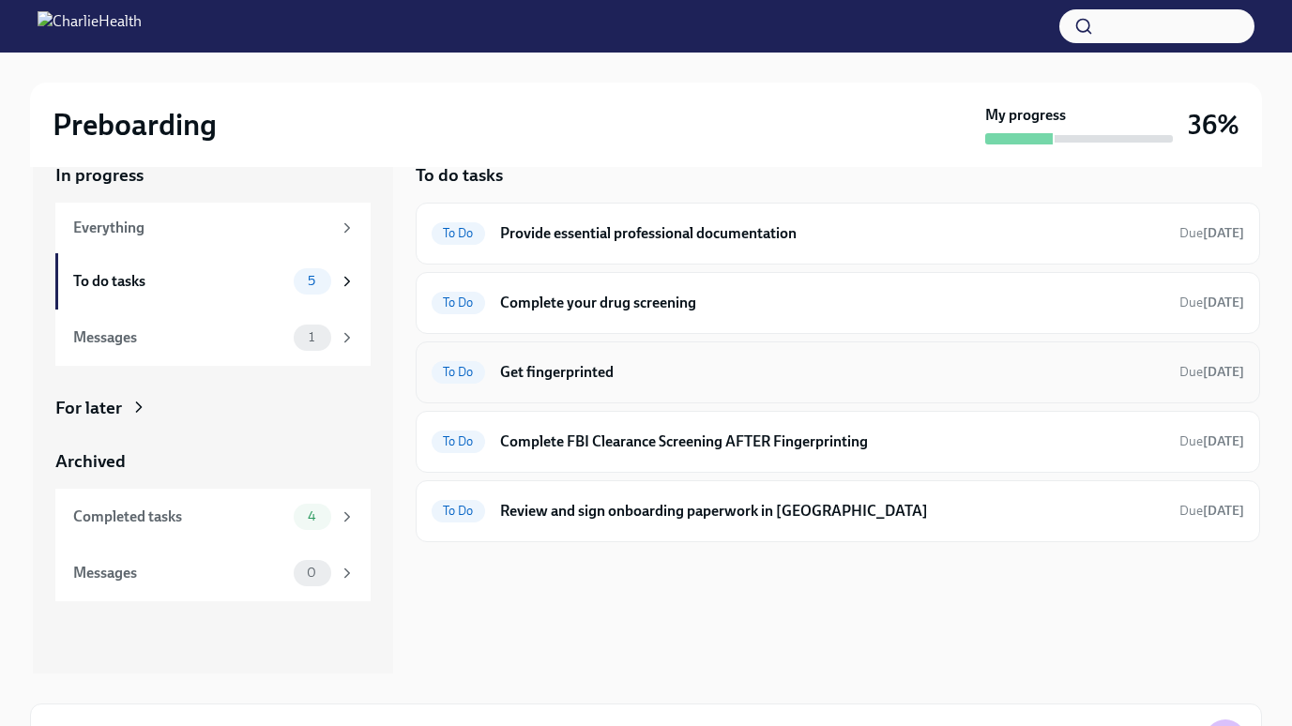
click at [609, 370] on h6 "Get fingerprinted" at bounding box center [832, 372] width 664 height 21
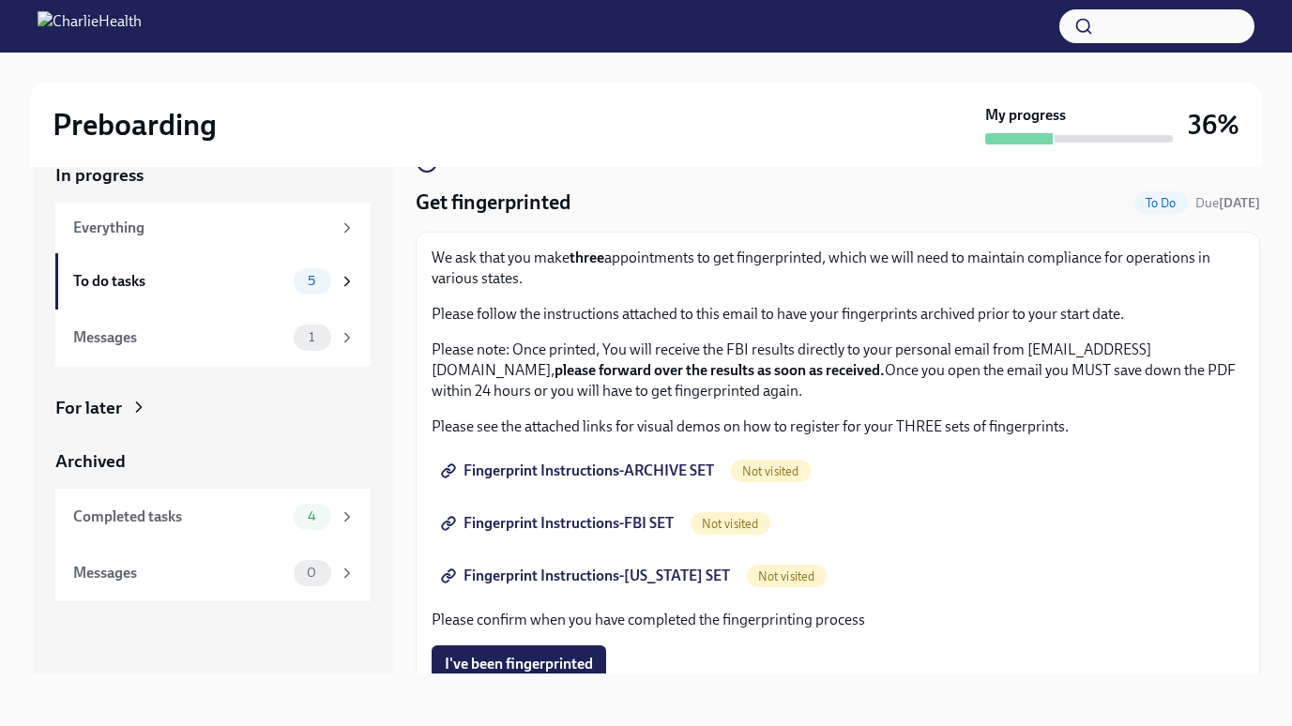
scroll to position [13, 0]
click at [659, 458] on link "Fingerprint Instructions-ARCHIVE SET" at bounding box center [579, 470] width 295 height 38
click at [593, 474] on span "Fingerprint Instructions-ARCHIVE SET" at bounding box center [579, 470] width 269 height 19
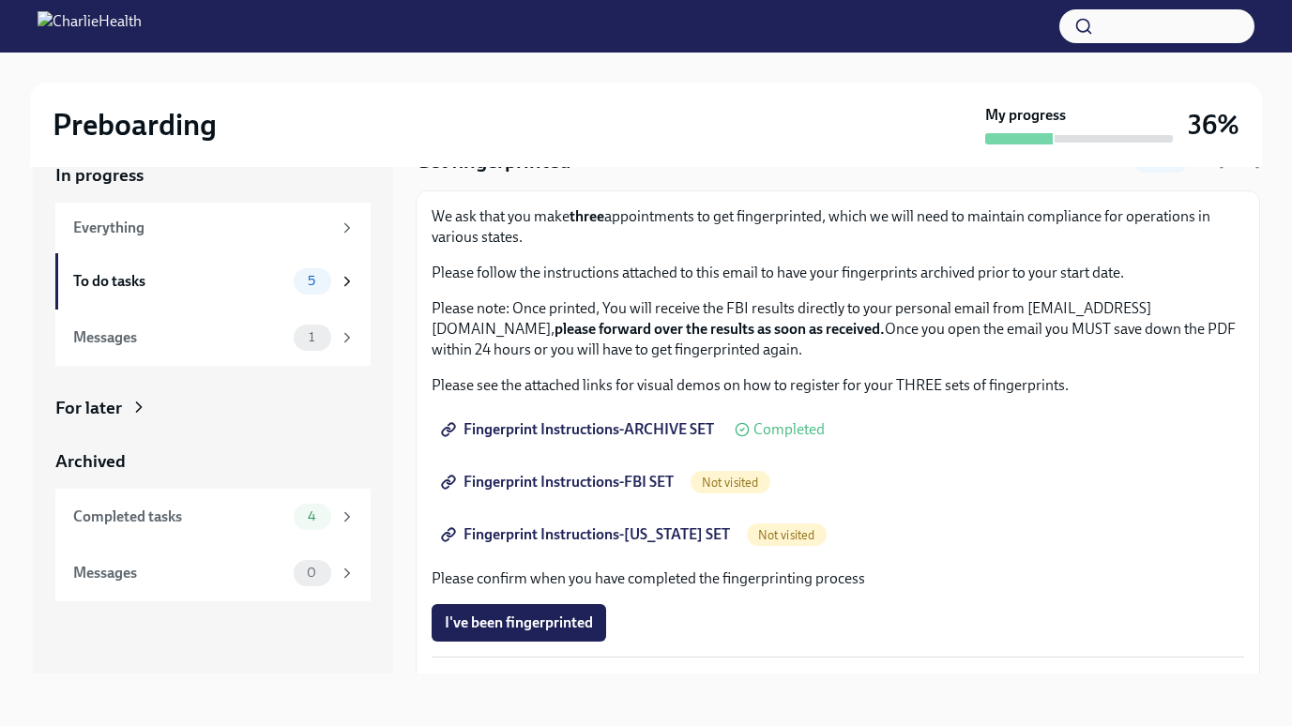
scroll to position [54, 0]
click at [521, 483] on span "Fingerprint Instructions-FBI SET" at bounding box center [559, 481] width 229 height 19
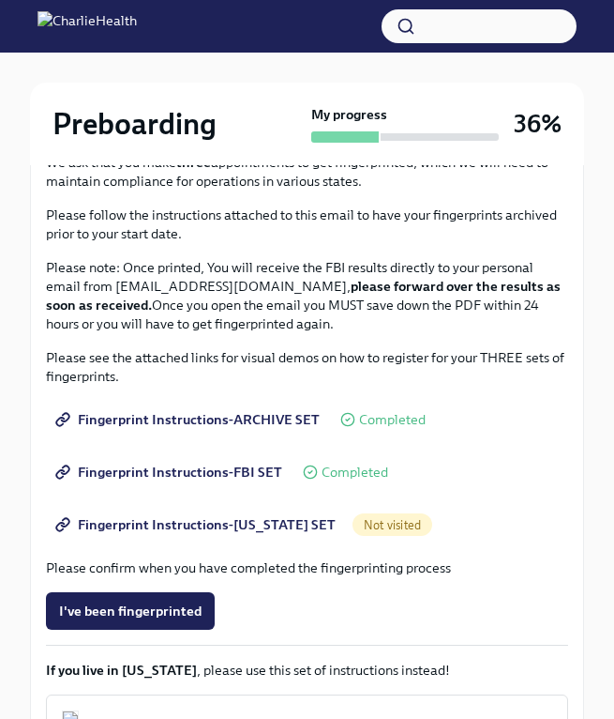
scroll to position [324, 0]
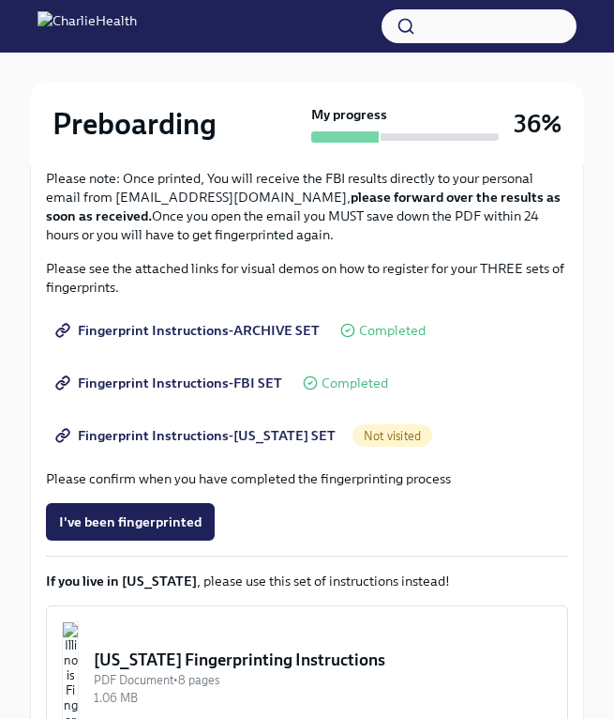
click at [224, 441] on span "Fingerprint Instructions-FLORIDA SET" at bounding box center [197, 435] width 277 height 19
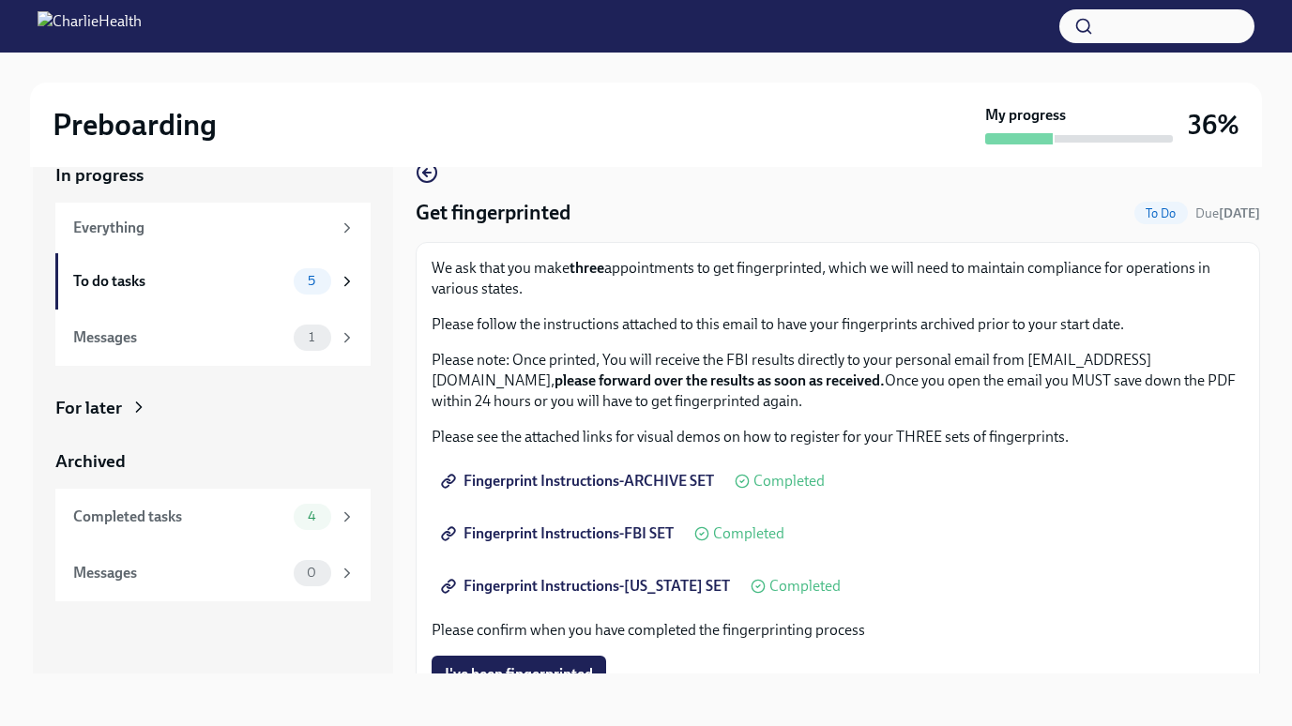
scroll to position [0, 0]
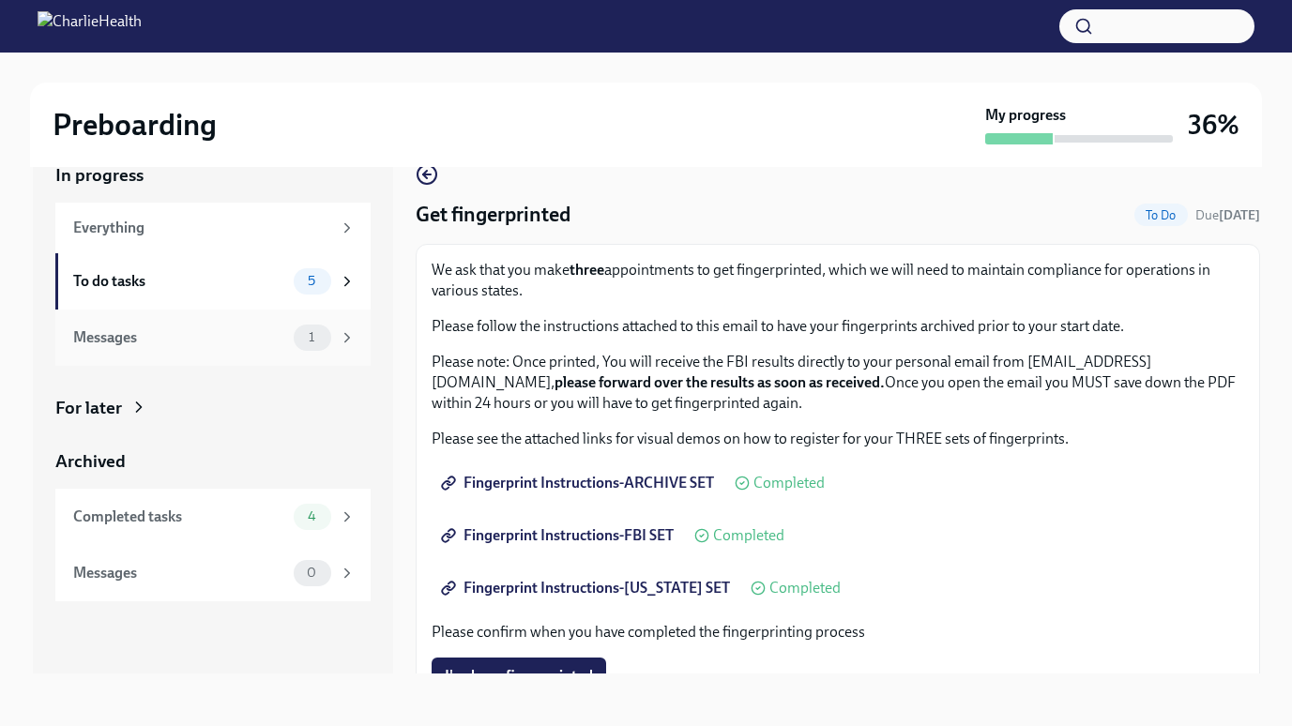
click at [188, 310] on div "Messages 1" at bounding box center [212, 338] width 315 height 56
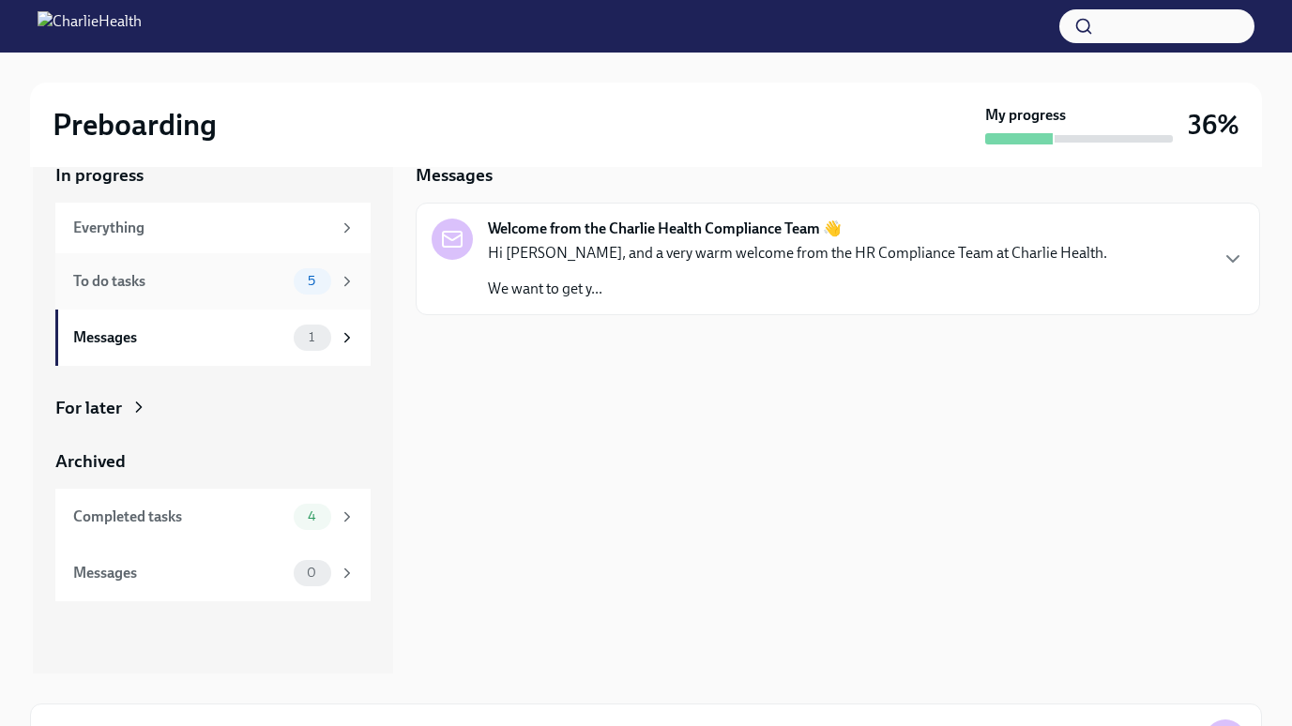
click at [192, 289] on div "To do tasks" at bounding box center [179, 281] width 213 height 21
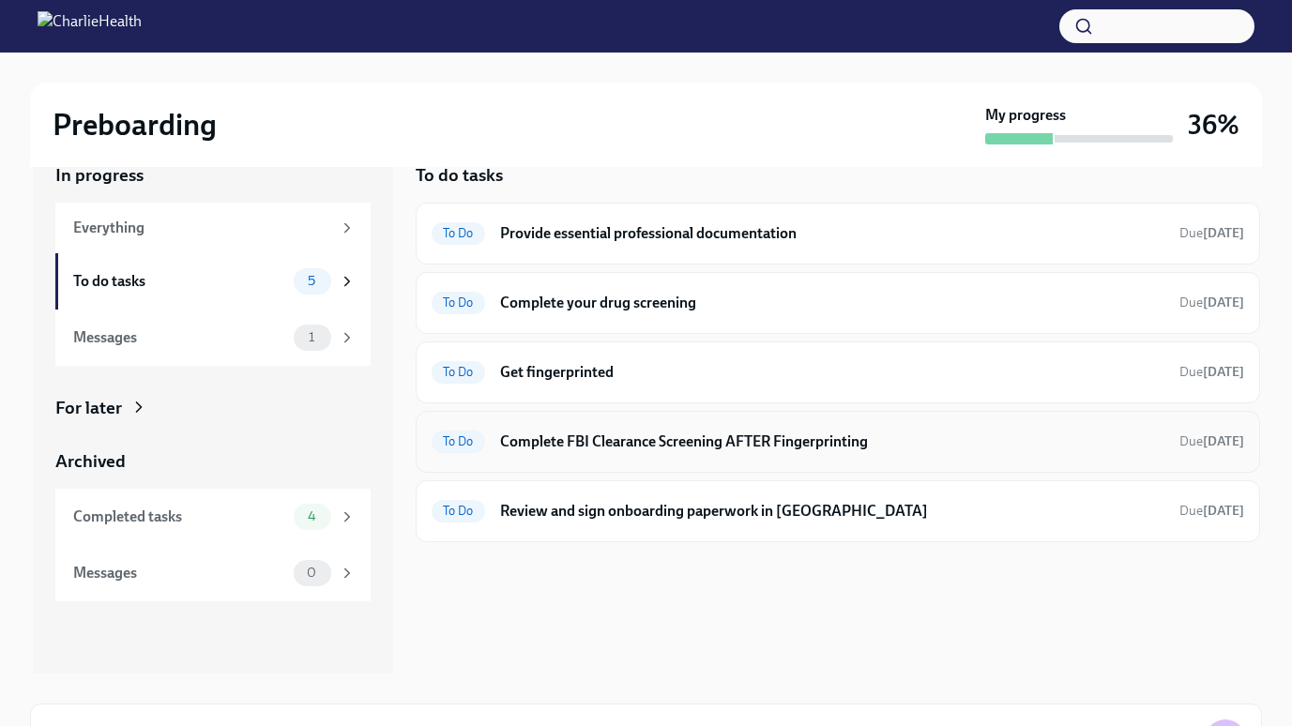
click at [563, 433] on h6 "Complete FBI Clearance Screening AFTER Fingerprinting" at bounding box center [832, 442] width 664 height 21
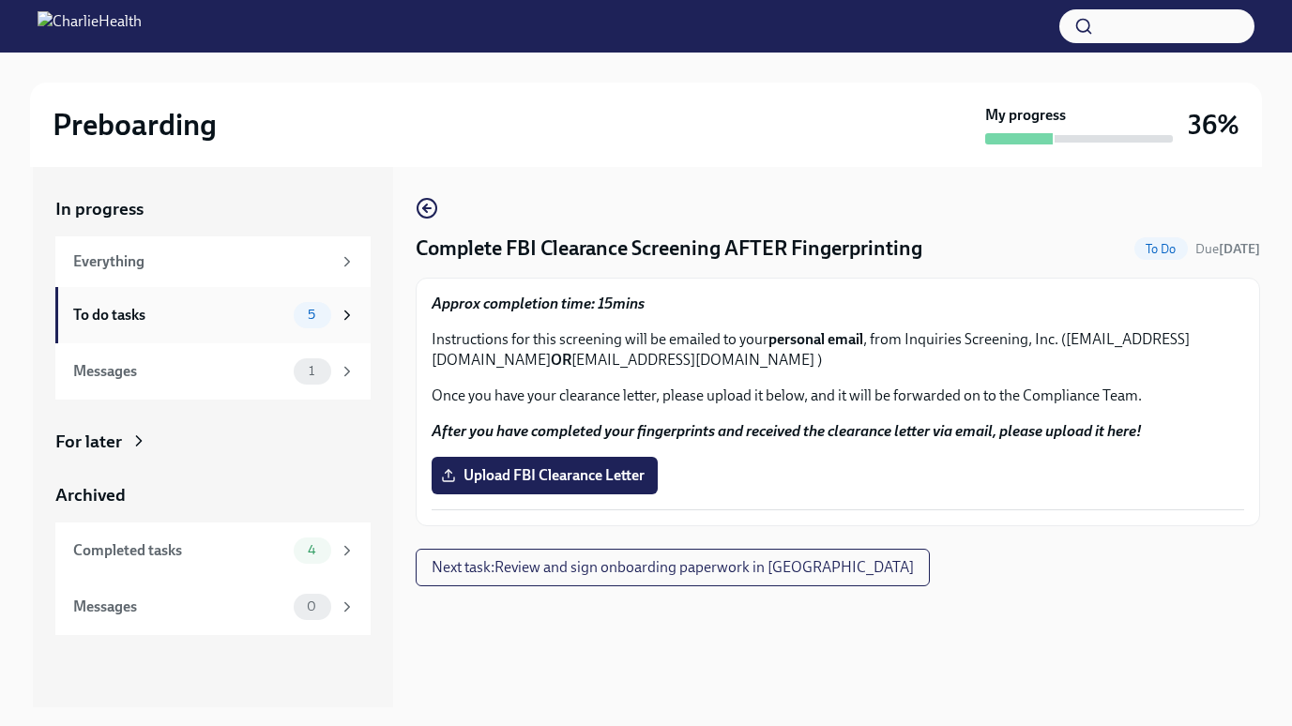
click at [234, 296] on div "To do tasks 5" at bounding box center [212, 315] width 315 height 56
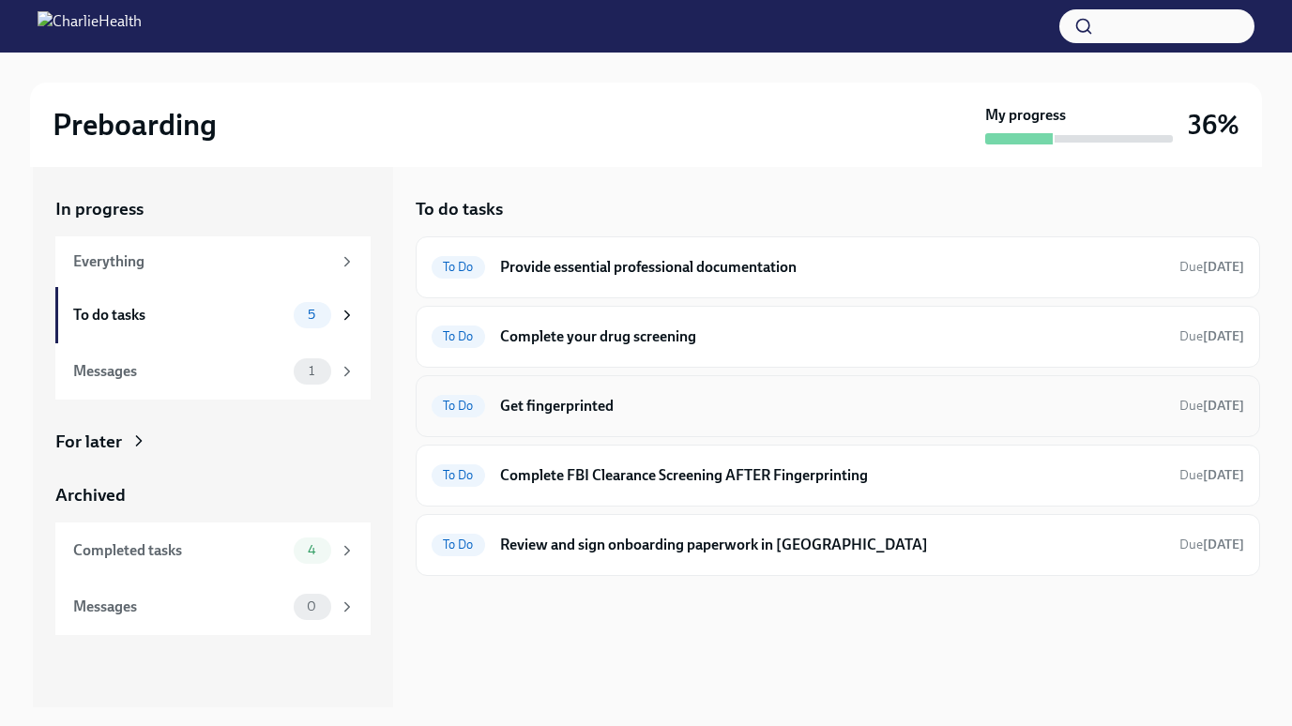
click at [594, 410] on h6 "Get fingerprinted" at bounding box center [832, 406] width 664 height 21
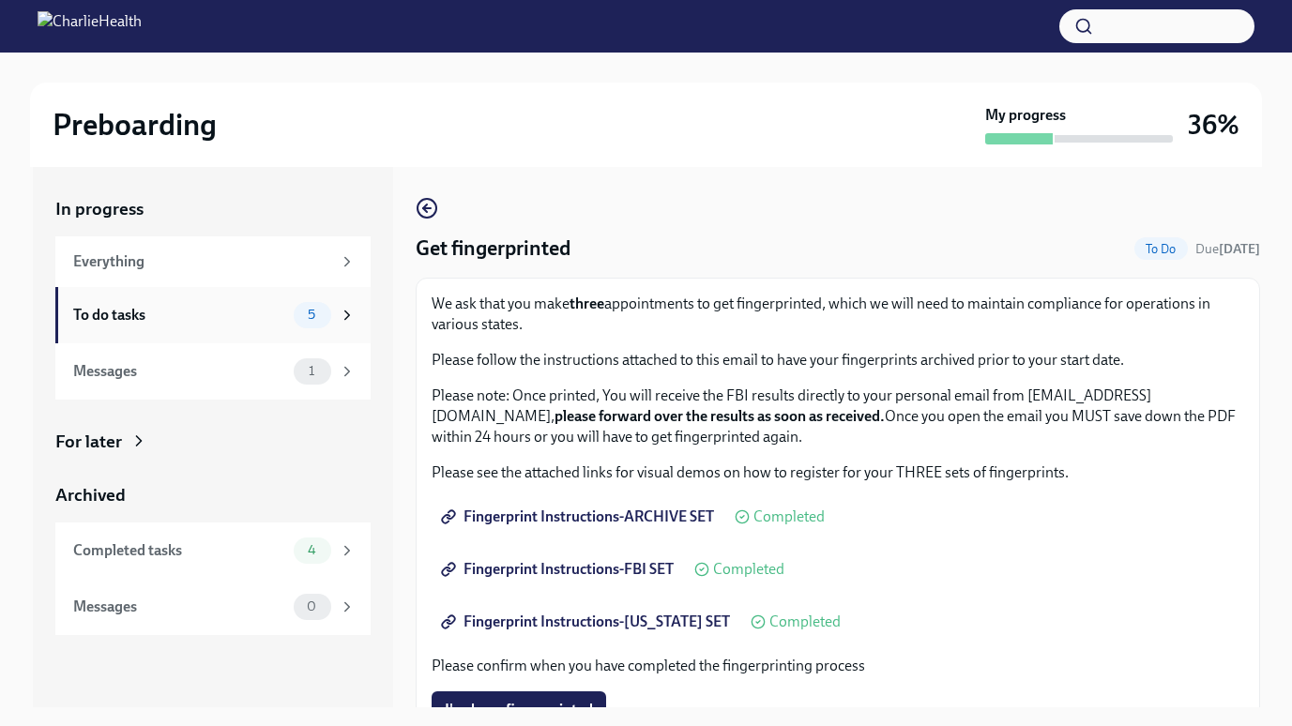
click at [211, 341] on div "To do tasks 5" at bounding box center [212, 315] width 315 height 56
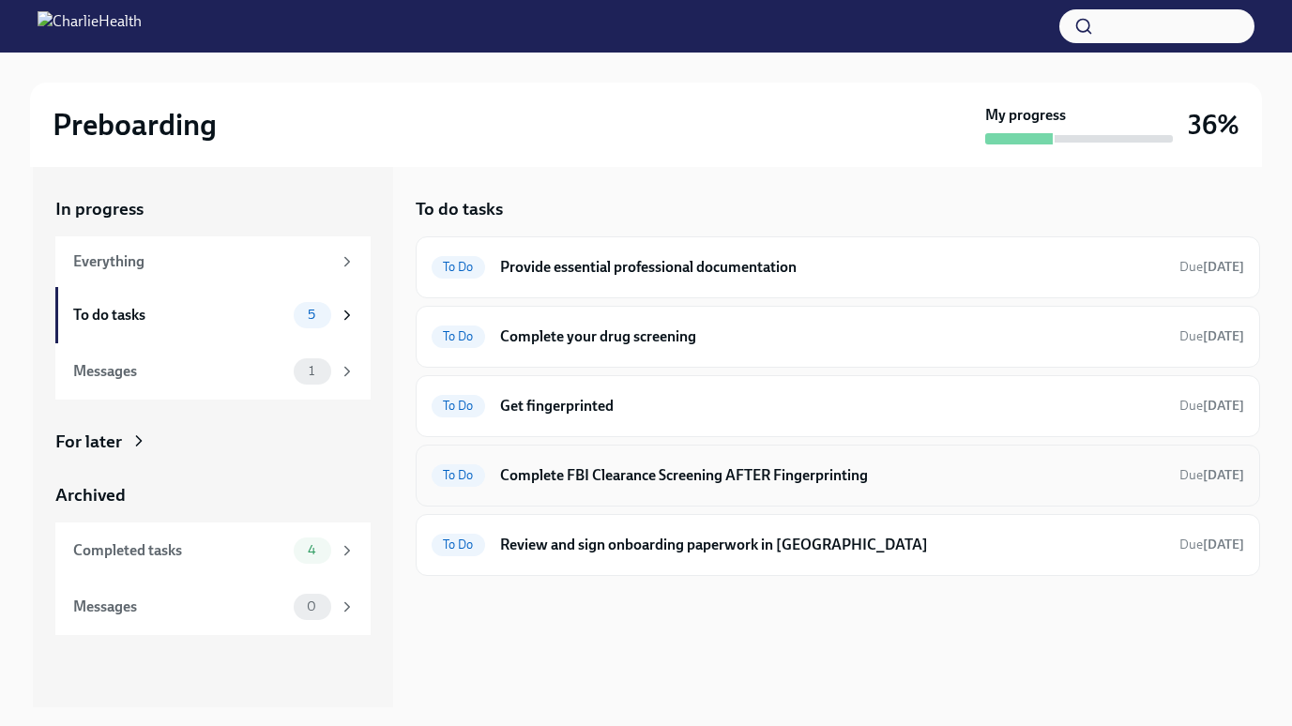
click at [538, 471] on h6 "Complete FBI Clearance Screening AFTER Fingerprinting" at bounding box center [832, 475] width 664 height 21
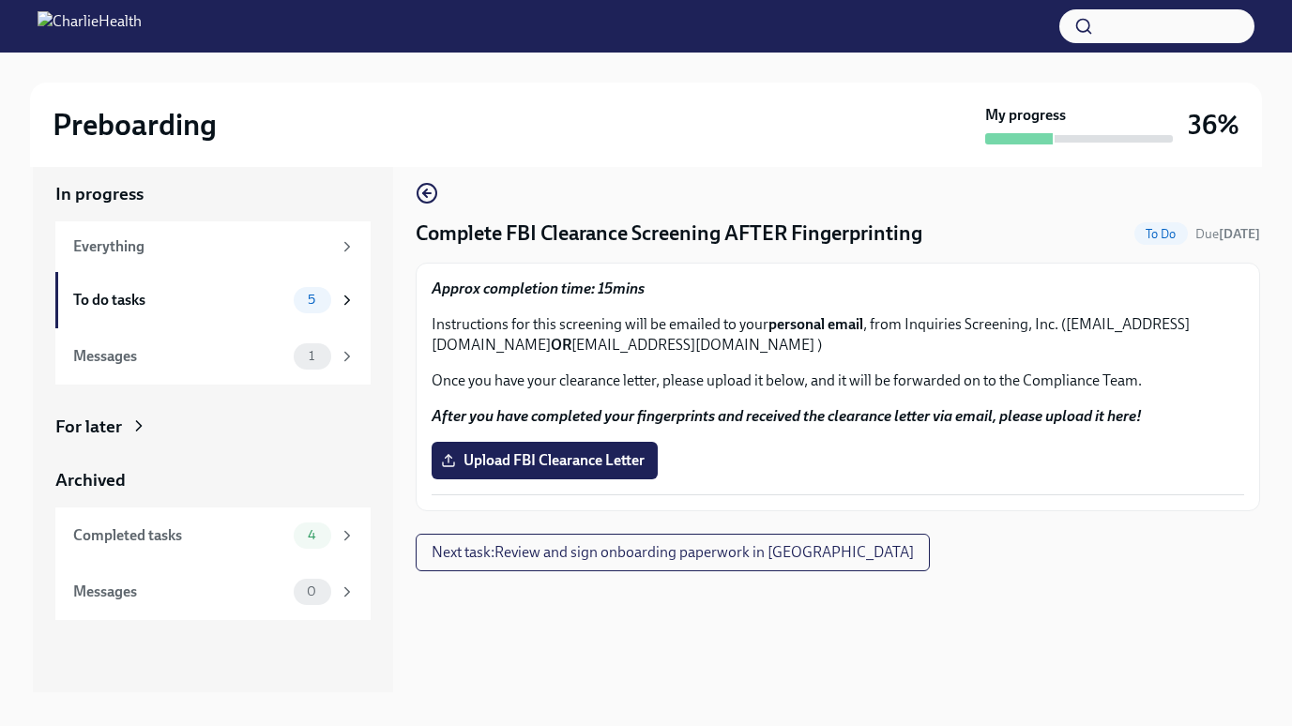
scroll to position [20, 0]
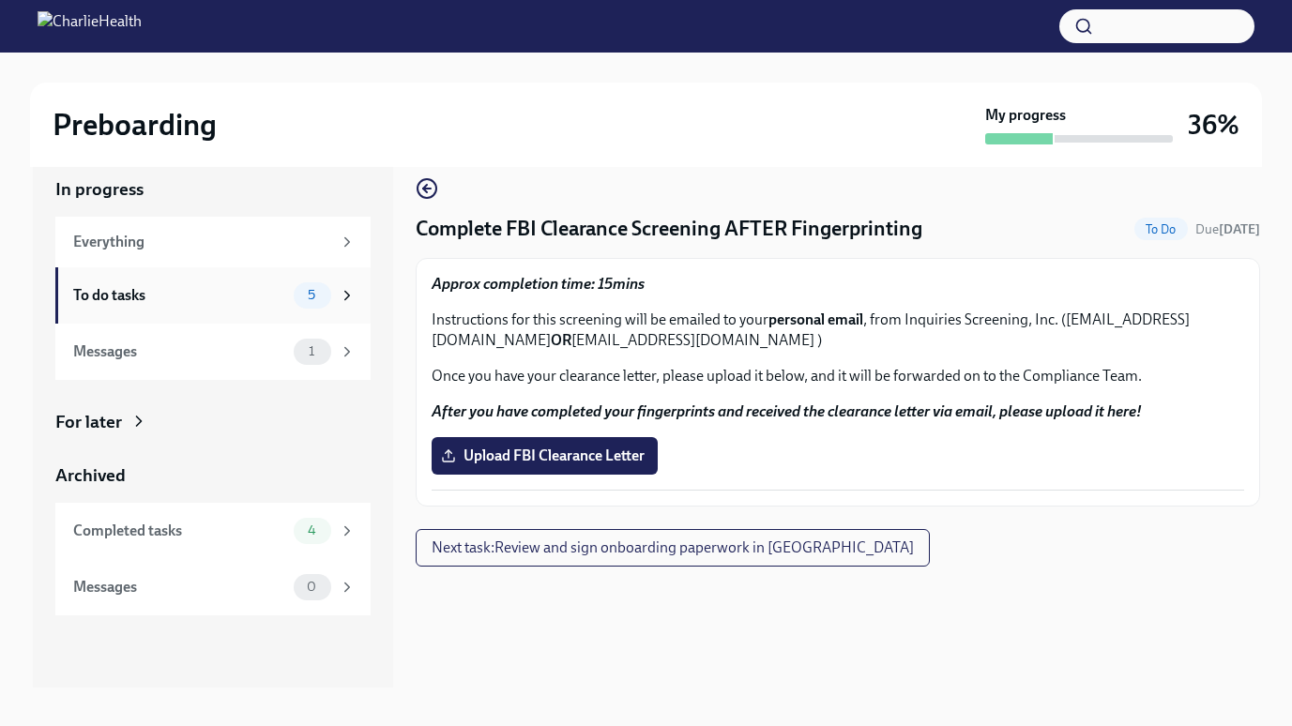
click at [159, 312] on div "To do tasks 5" at bounding box center [212, 295] width 315 height 56
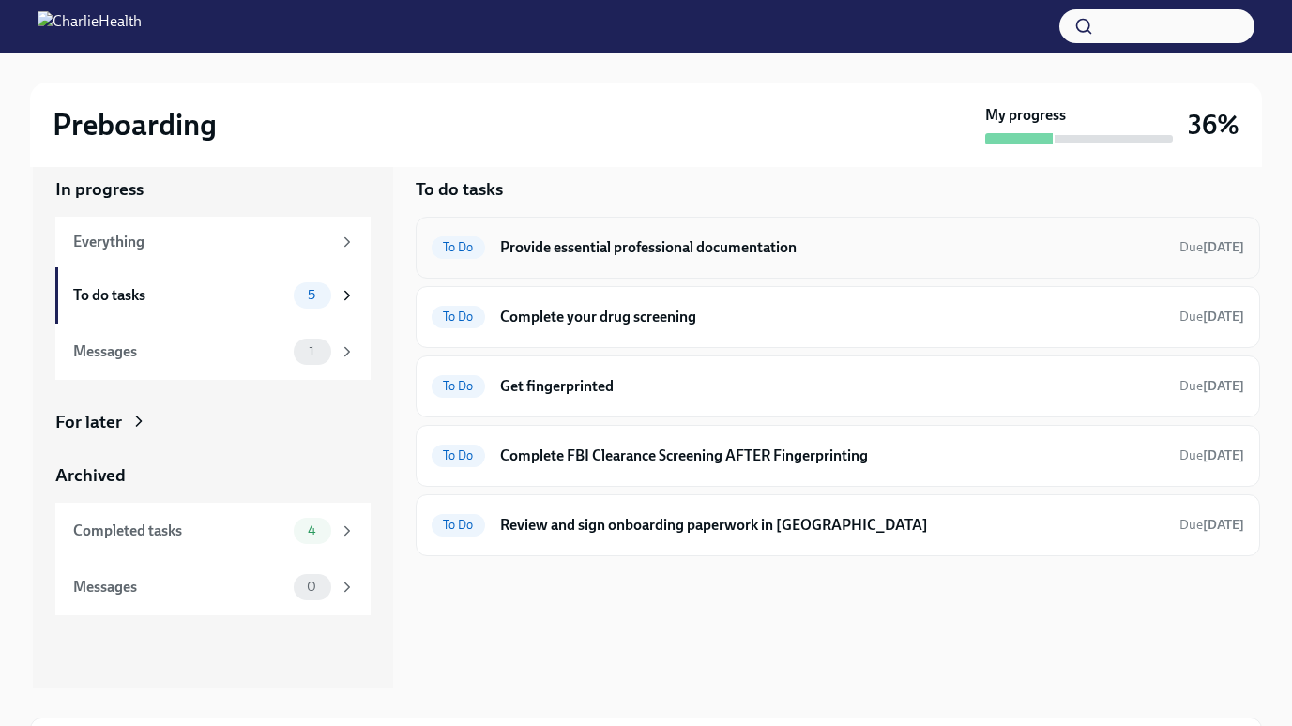
click at [609, 255] on h6 "Provide essential professional documentation" at bounding box center [832, 247] width 664 height 21
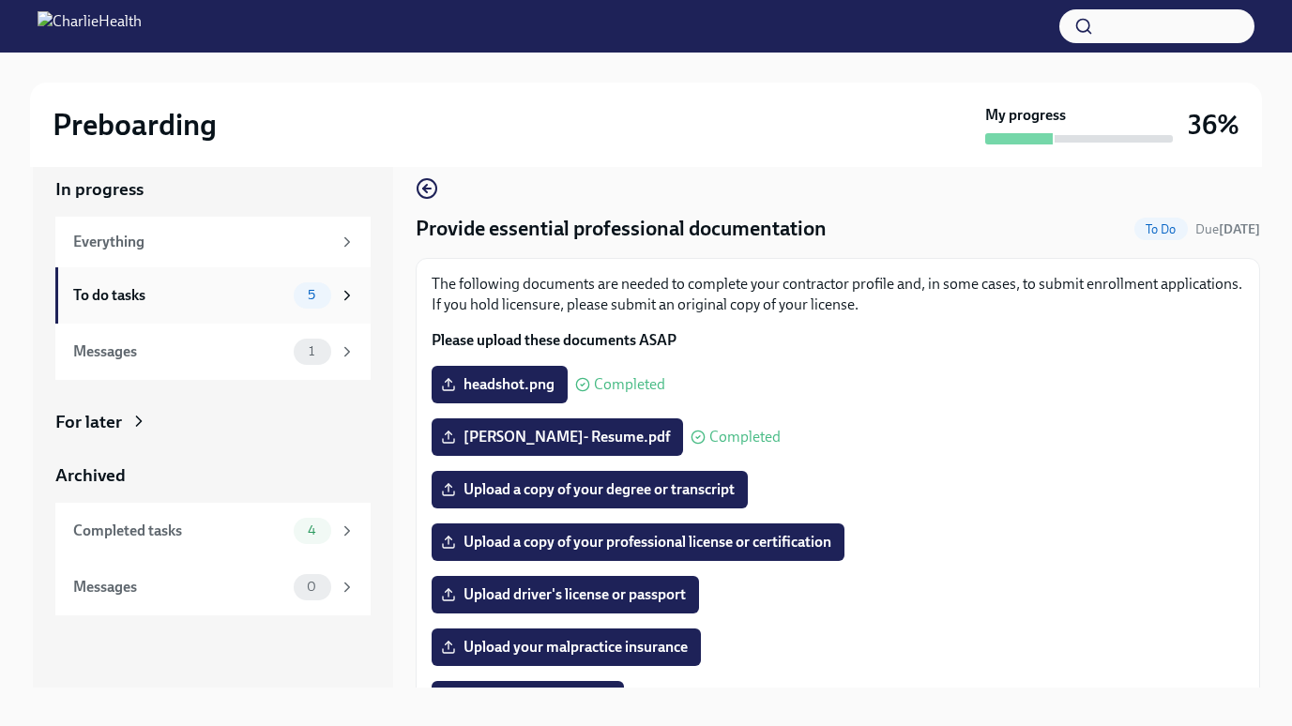
click at [153, 315] on div "To do tasks 5" at bounding box center [212, 295] width 315 height 56
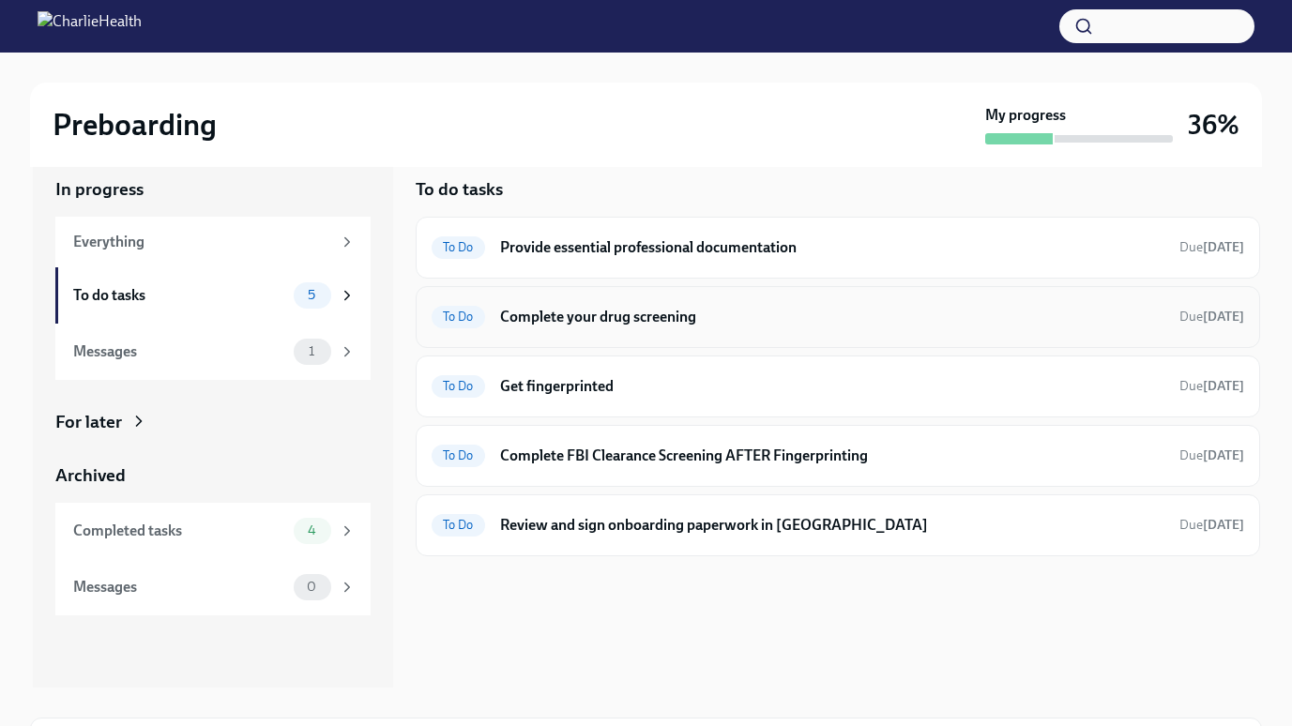
scroll to position [183, 0]
